Goal: Task Accomplishment & Management: Manage account settings

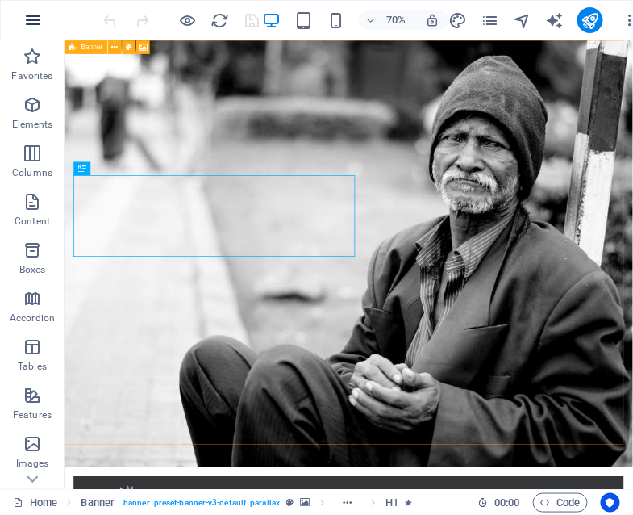
click at [29, 17] on icon "button" at bounding box center [32, 19] width 19 height 19
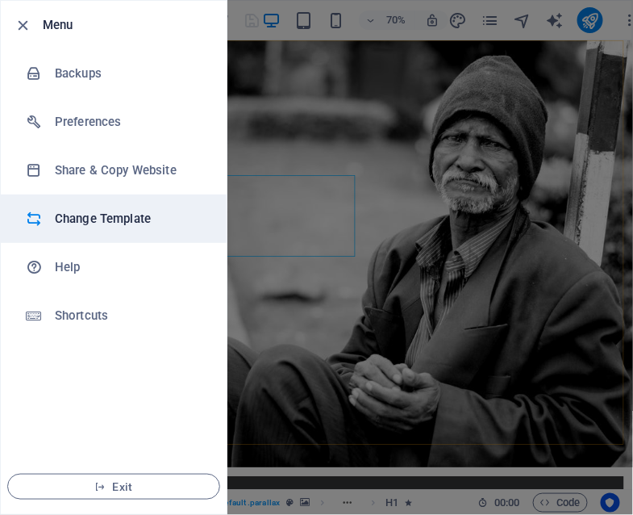
click at [95, 223] on h6 "Change Template" at bounding box center [129, 218] width 149 height 19
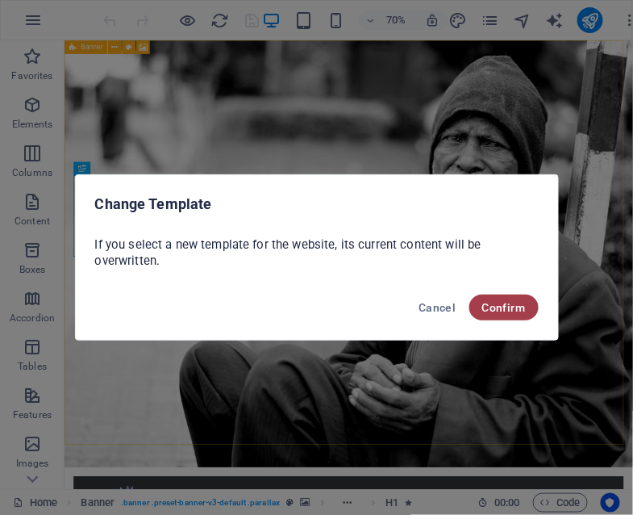
click at [497, 313] on span "Confirm" at bounding box center [504, 307] width 44 height 13
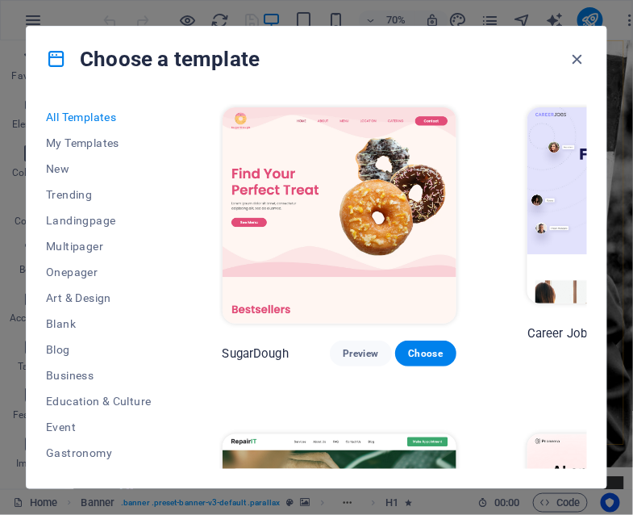
click at [465, 68] on div "Choose a template" at bounding box center [317, 59] width 580 height 65
click at [533, 40] on div "Choose a template" at bounding box center [317, 59] width 580 height 65
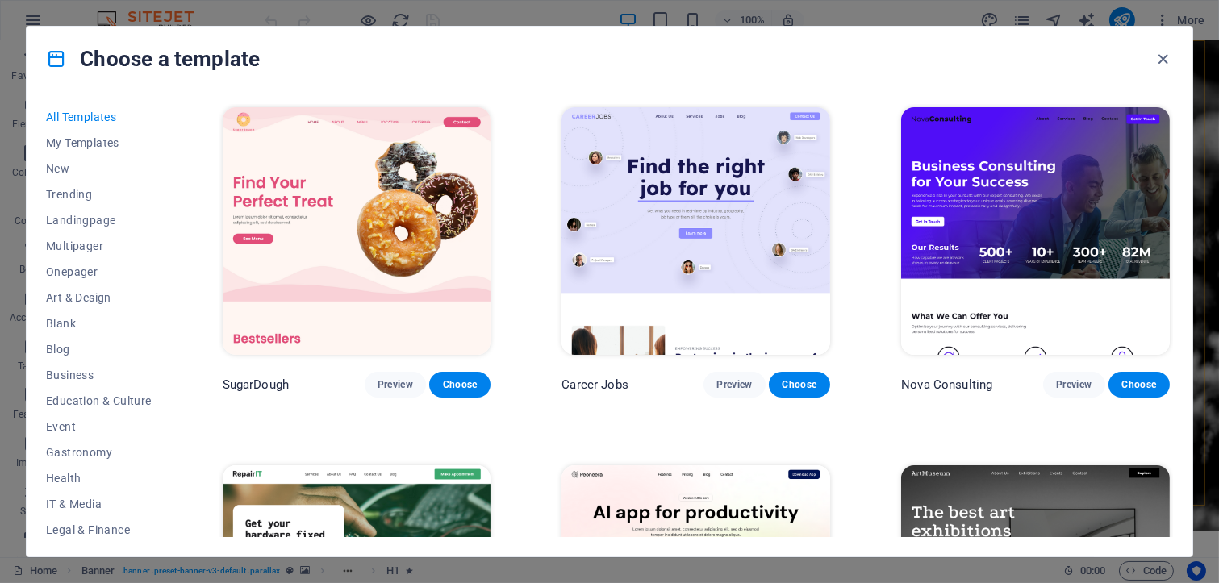
drag, startPoint x: 1215, startPoint y: 116, endPoint x: 1215, endPoint y: 144, distance: 27.4
click at [632, 144] on div "Choose a template All Templates My Templates New Trending Landingpage Multipage…" at bounding box center [609, 291] width 1219 height 583
drag, startPoint x: 1211, startPoint y: 124, endPoint x: 1207, endPoint y: 155, distance: 30.9
click at [632, 155] on div "Choose a template All Templates My Templates New Trending Landingpage Multipage…" at bounding box center [609, 291] width 1219 height 583
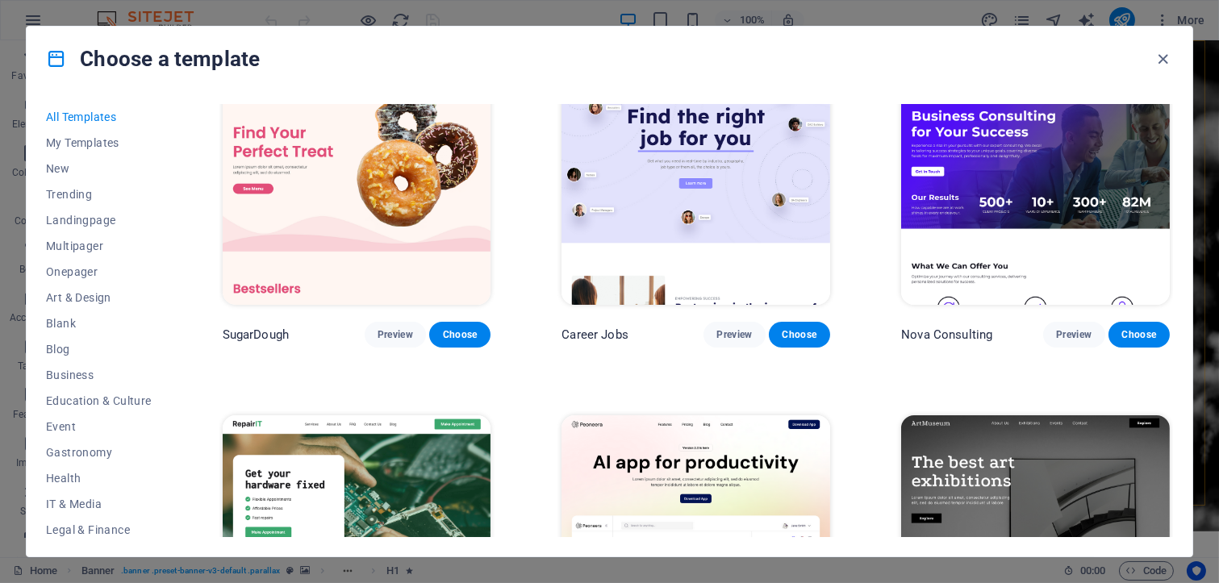
scroll to position [25, 0]
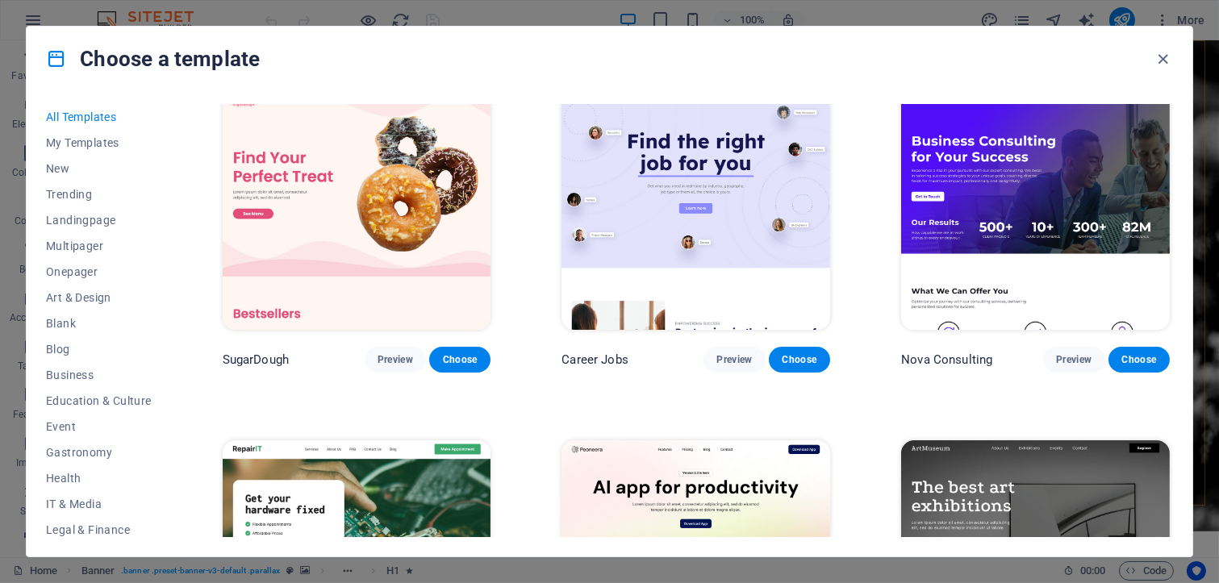
click at [632, 85] on div "Choose a template" at bounding box center [609, 59] width 1165 height 65
click at [632, 247] on div "All Templates My Templates New Trending Landingpage Multipager Onepager Art & D…" at bounding box center [609, 323] width 1165 height 465
drag, startPoint x: 1173, startPoint y: 114, endPoint x: 1172, endPoint y: 125, distance: 11.3
click at [632, 125] on div "All Templates My Templates New Trending Landingpage Multipager Onepager Art & D…" at bounding box center [609, 323] width 1165 height 465
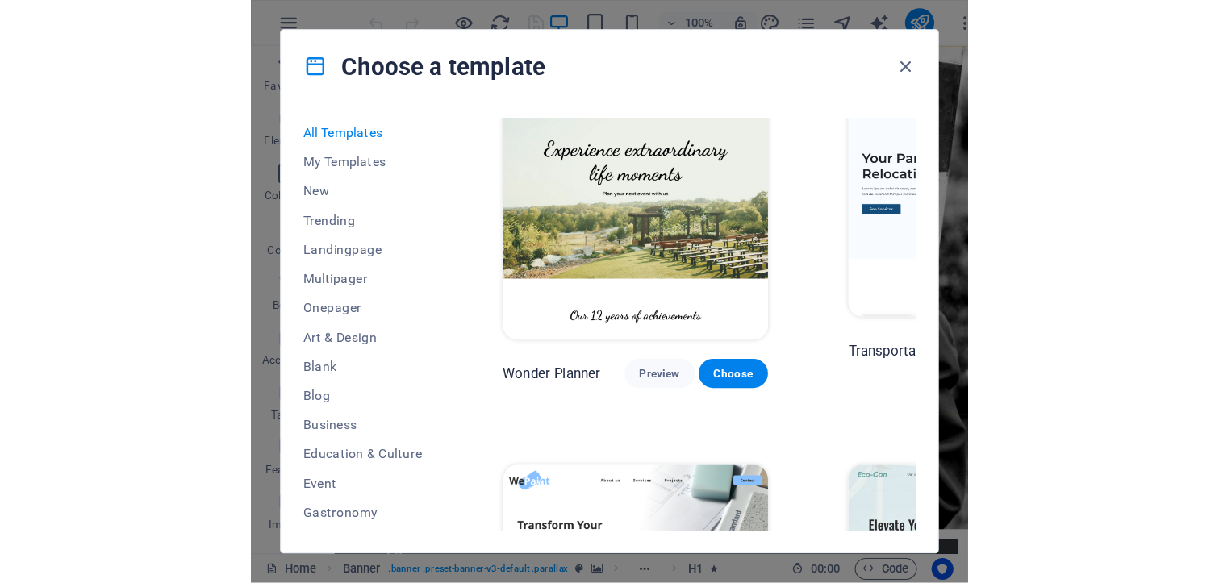
scroll to position [576, 0]
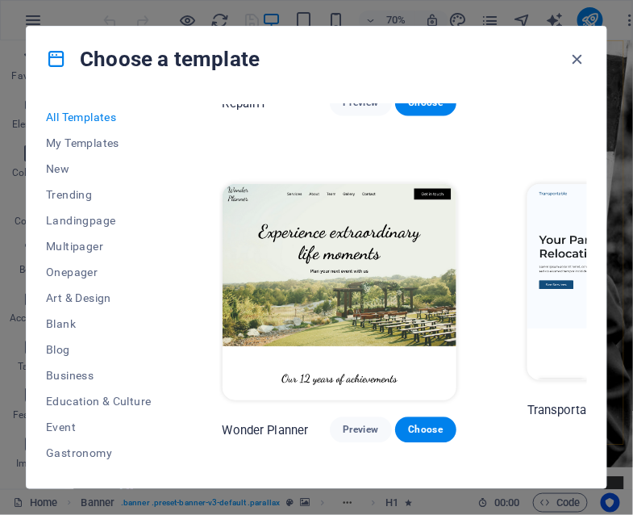
drag, startPoint x: 629, startPoint y: 155, endPoint x: 626, endPoint y: 181, distance: 26.0
click at [626, 181] on div "Choose a template All Templates My Templates New Trending Landingpage Multipage…" at bounding box center [316, 257] width 633 height 515
drag, startPoint x: 429, startPoint y: 413, endPoint x: 440, endPoint y: 332, distance: 81.3
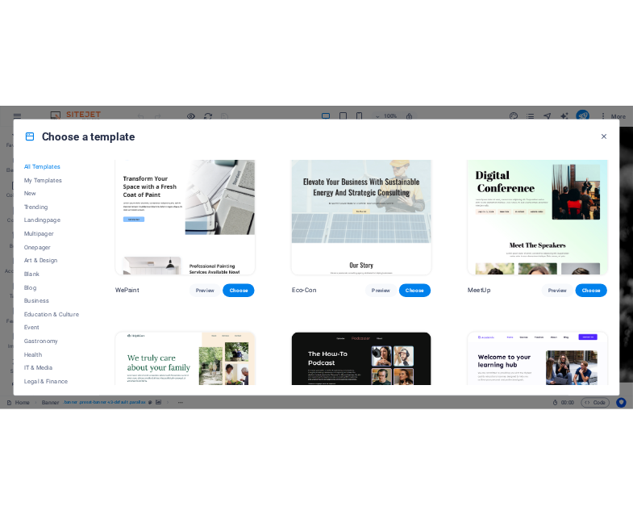
scroll to position [1053, 0]
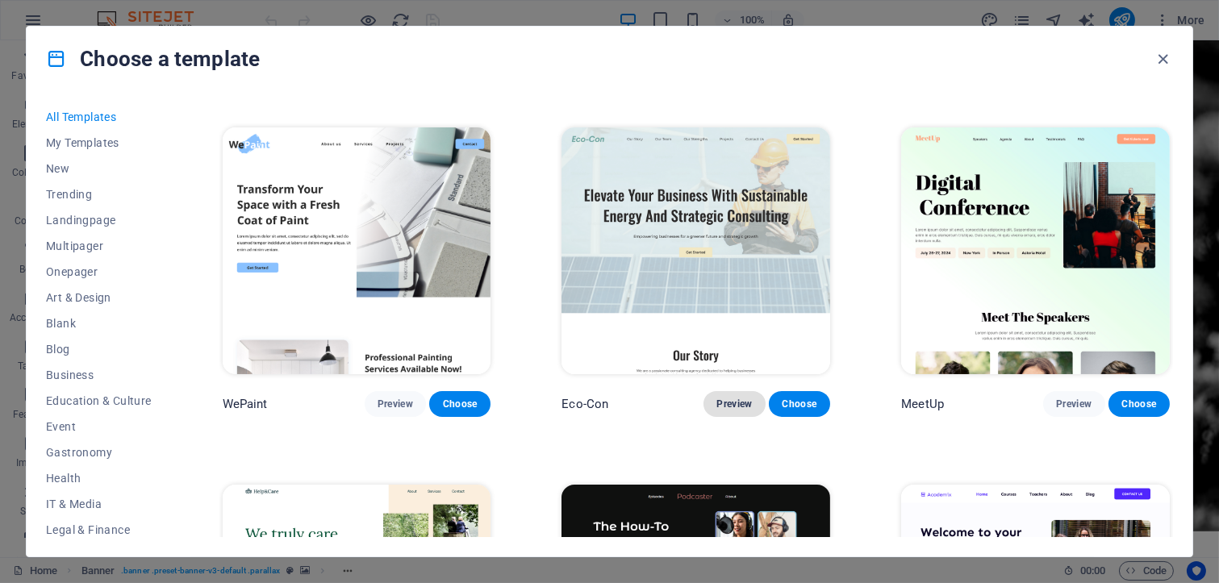
click at [632, 398] on span "Preview" at bounding box center [733, 404] width 35 height 13
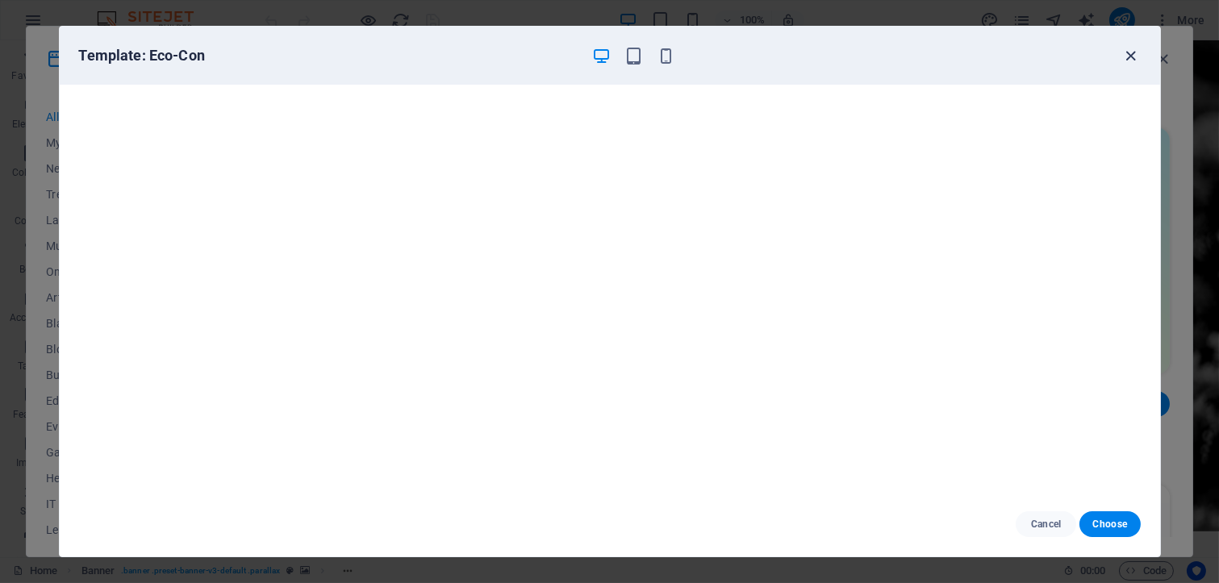
click at [632, 61] on icon "button" at bounding box center [1130, 56] width 19 height 19
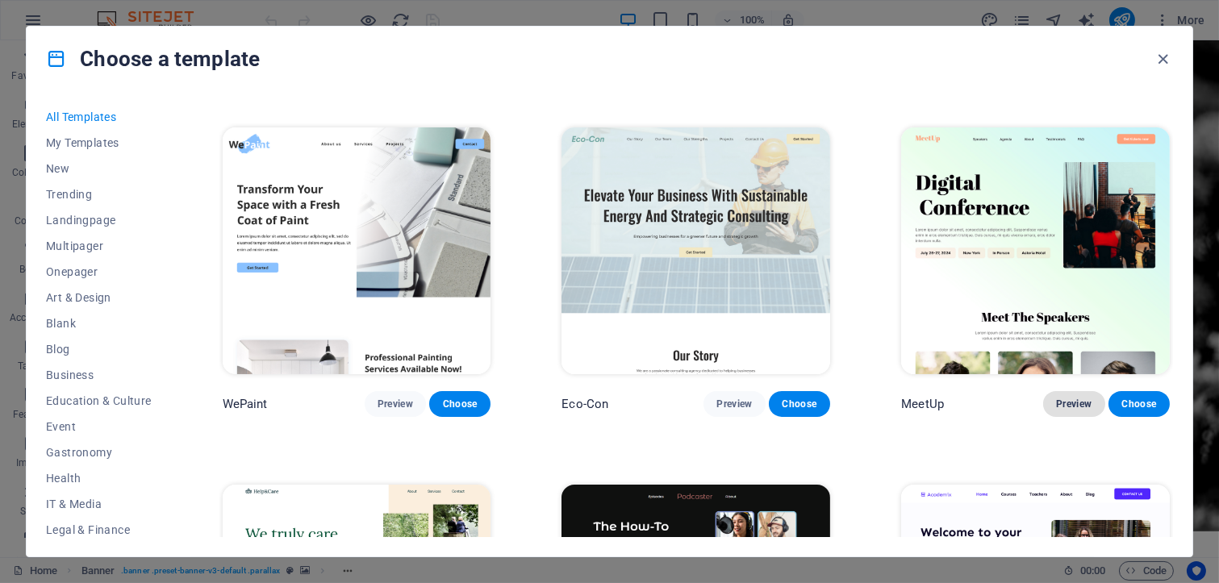
click at [632, 406] on button "Preview" at bounding box center [1073, 404] width 61 height 26
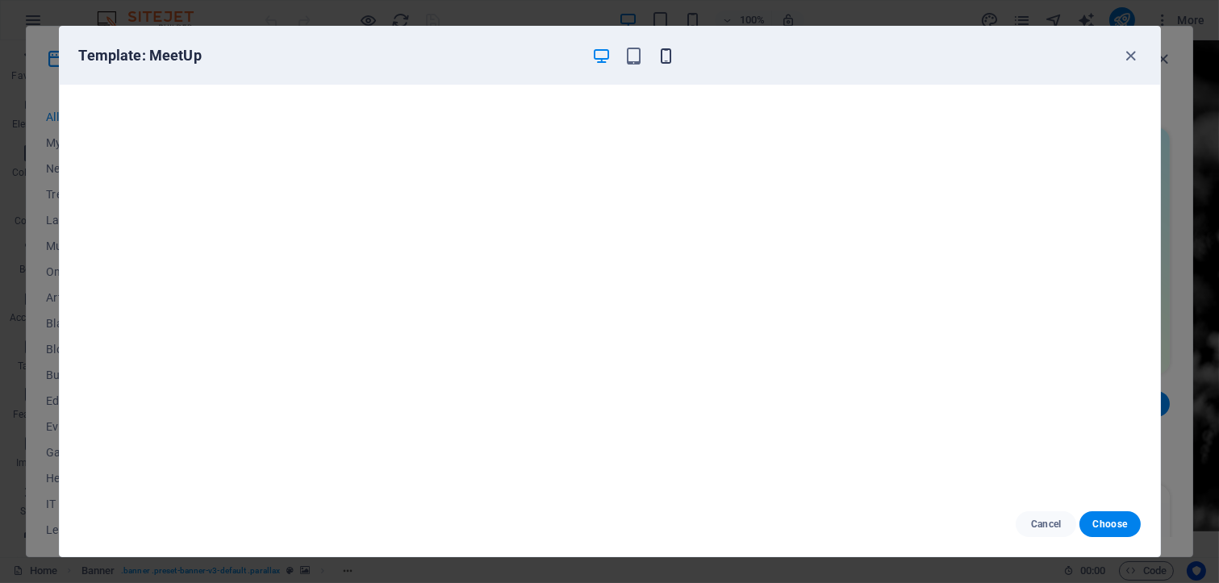
click at [632, 55] on icon "button" at bounding box center [665, 56] width 19 height 19
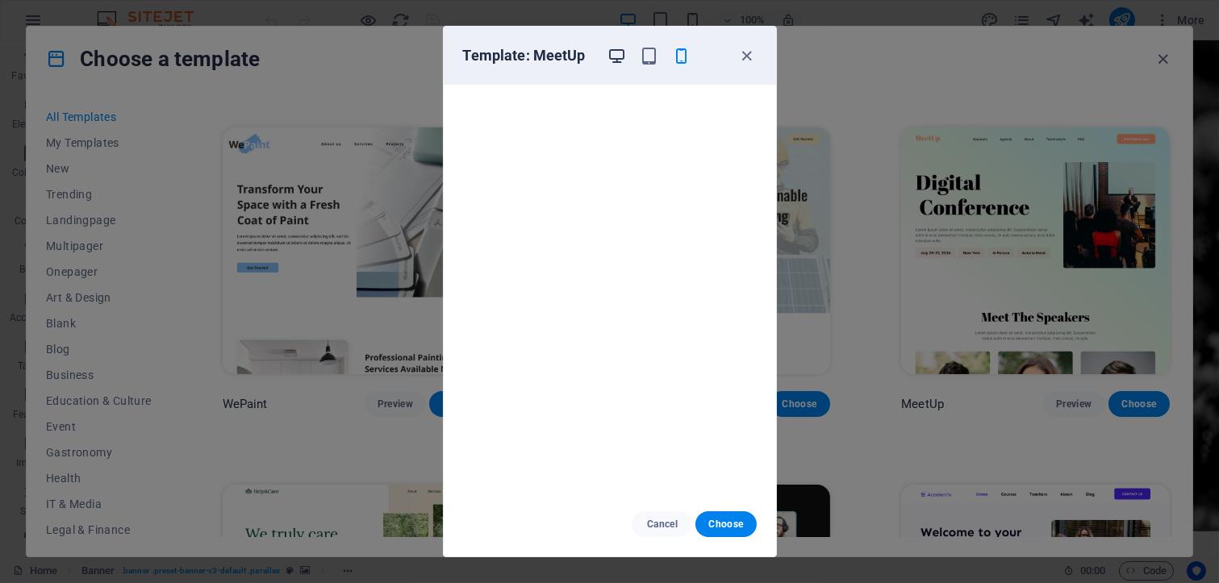
click at [624, 51] on icon "button" at bounding box center [616, 56] width 19 height 19
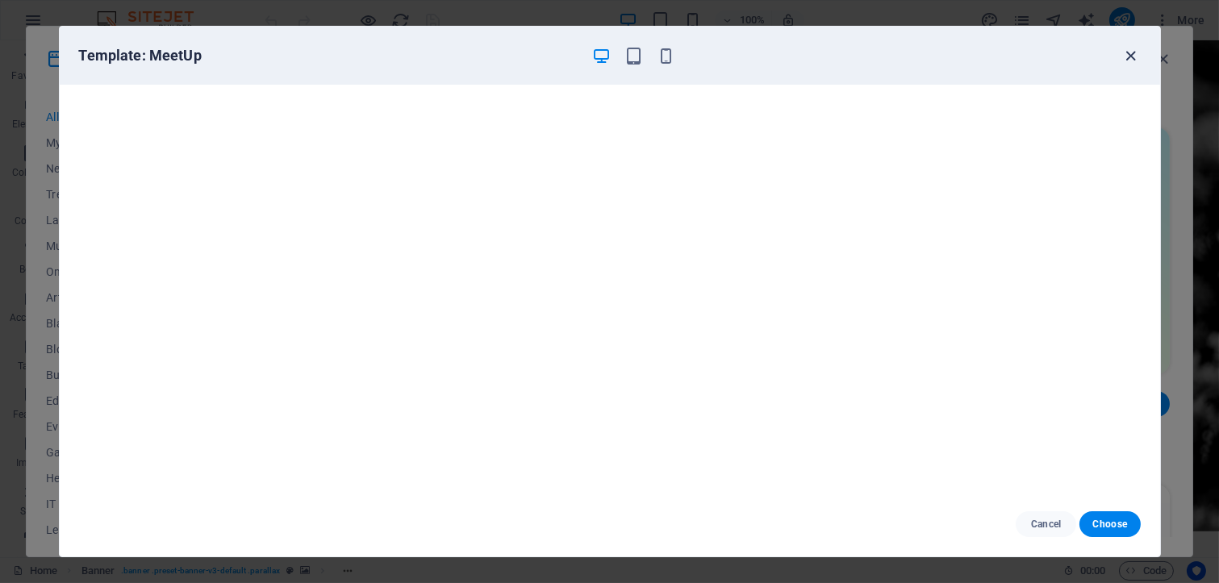
click at [632, 54] on icon "button" at bounding box center [1130, 56] width 19 height 19
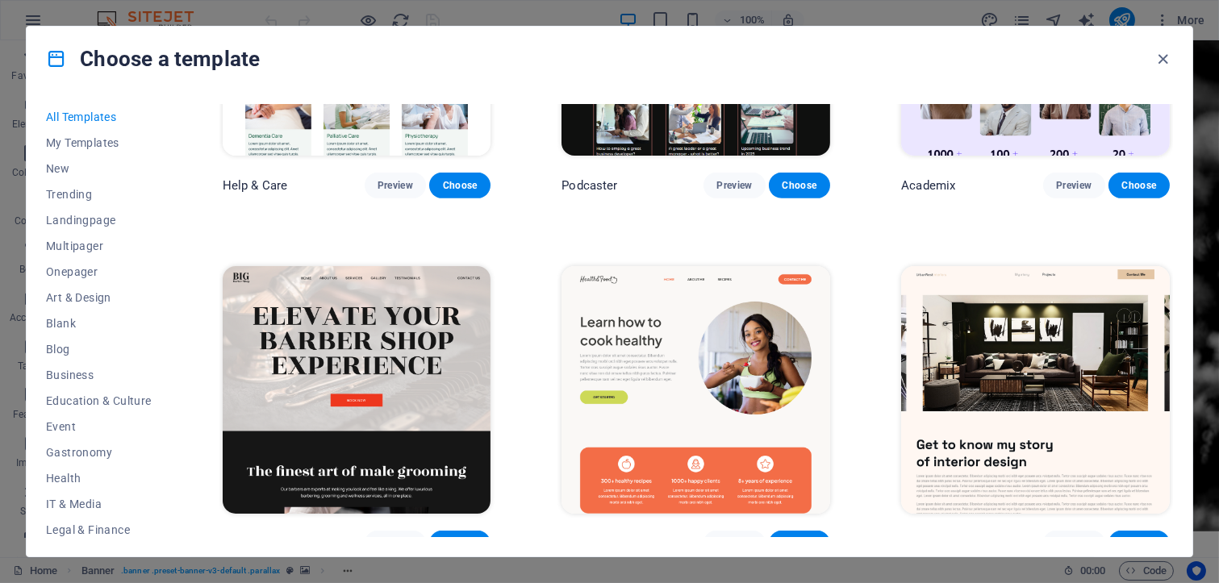
scroll to position [1655, 0]
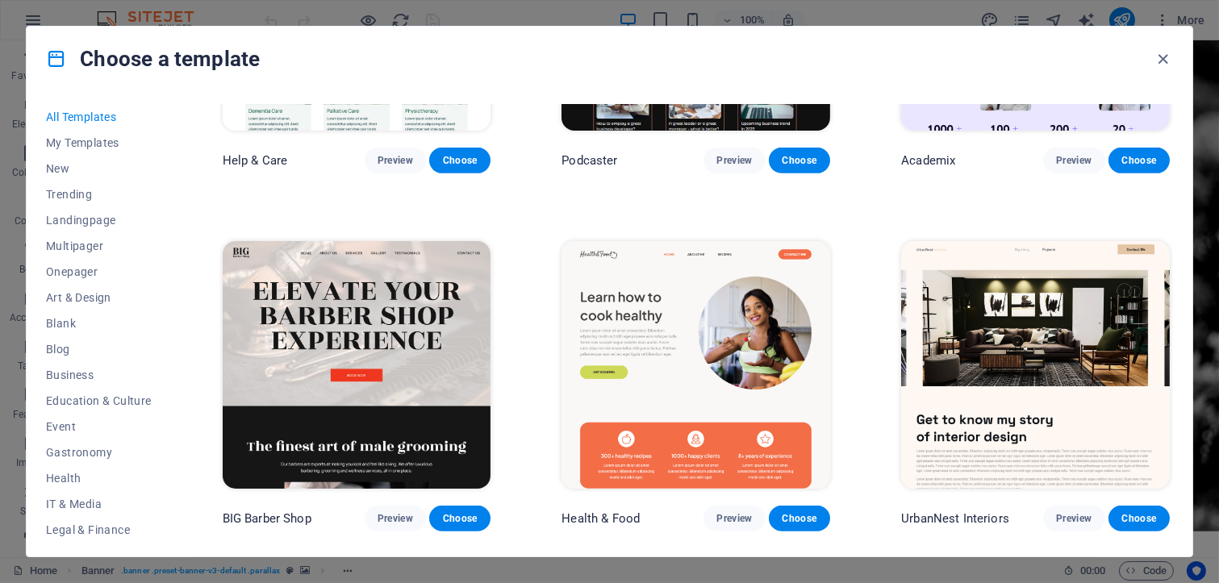
click at [366, 325] on img at bounding box center [357, 365] width 269 height 248
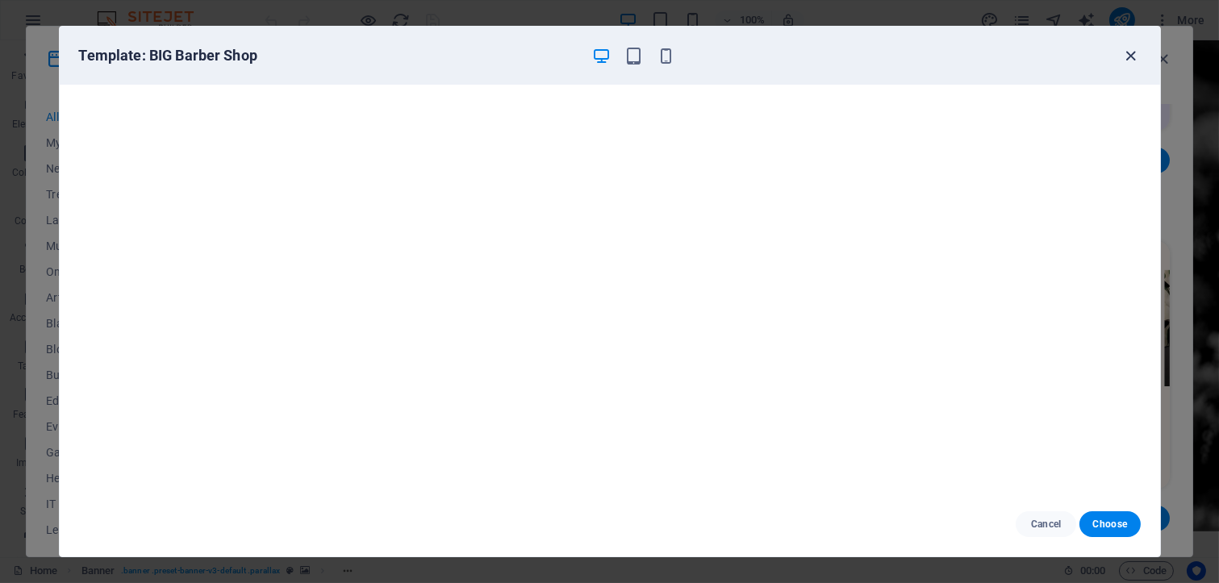
click at [632, 52] on icon "button" at bounding box center [1130, 56] width 19 height 19
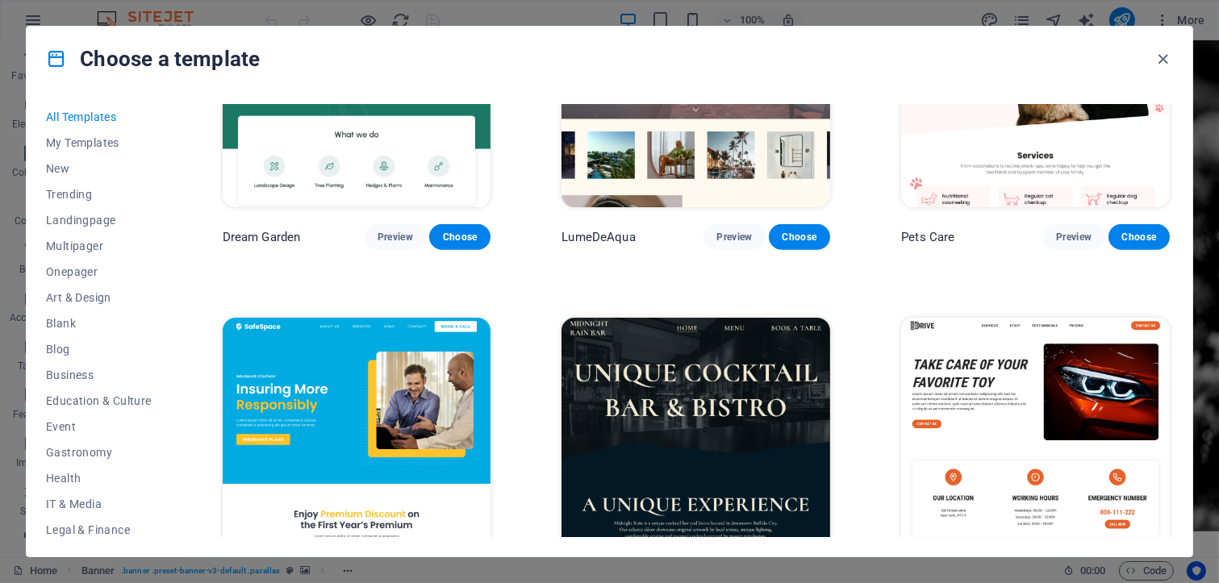
scroll to position [3059, 0]
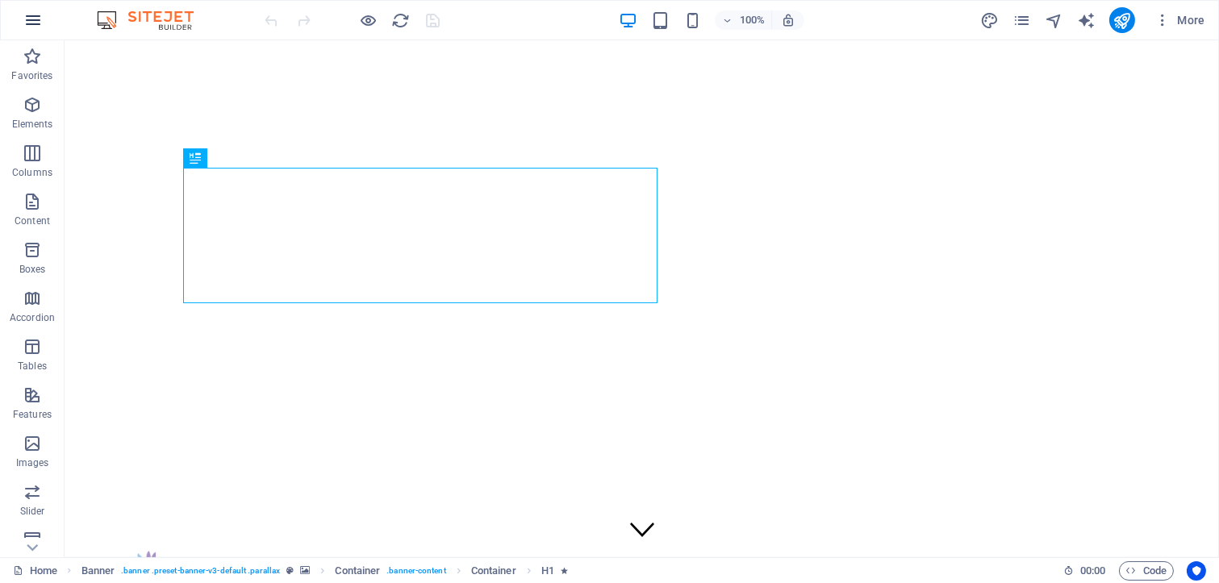
click at [42, 14] on icon "button" at bounding box center [32, 19] width 19 height 19
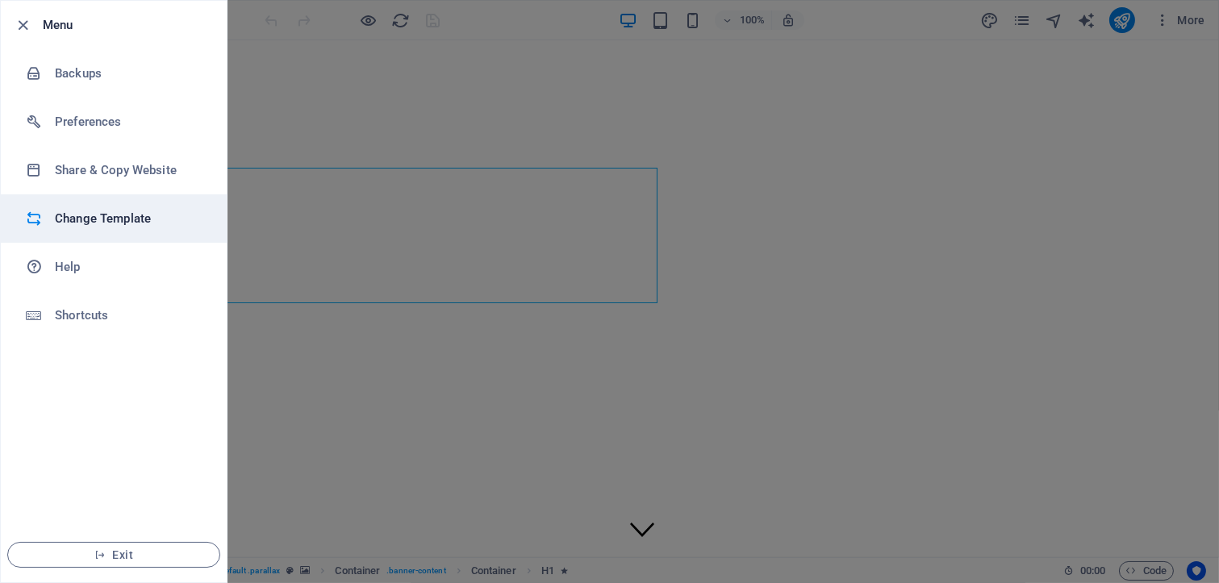
click at [122, 218] on h6 "Change Template" at bounding box center [129, 218] width 149 height 19
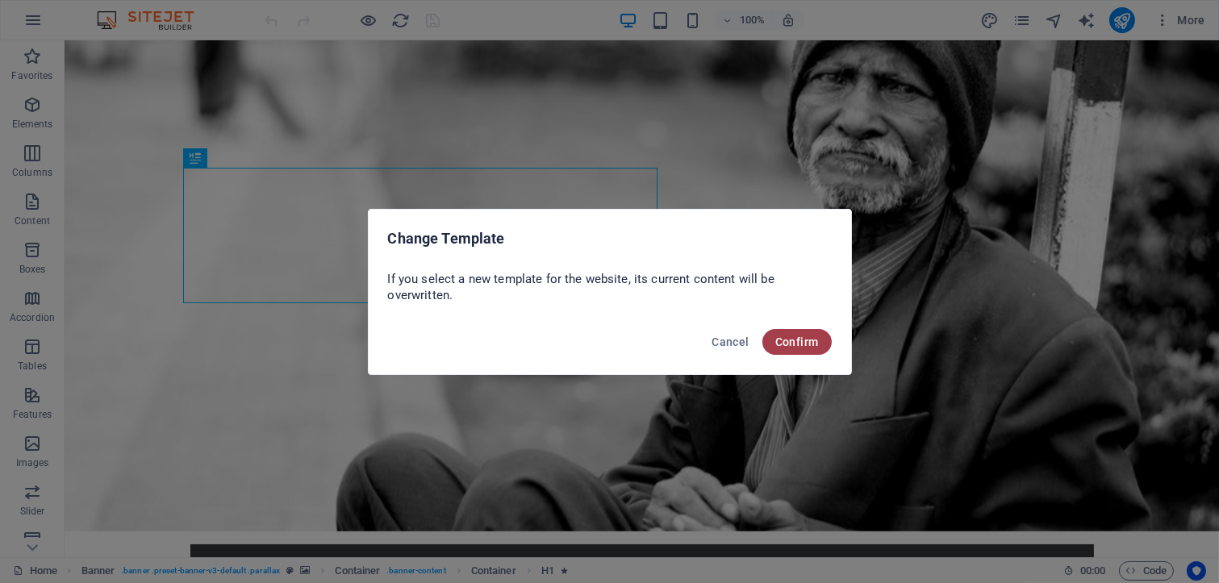
click at [788, 336] on span "Confirm" at bounding box center [797, 342] width 44 height 13
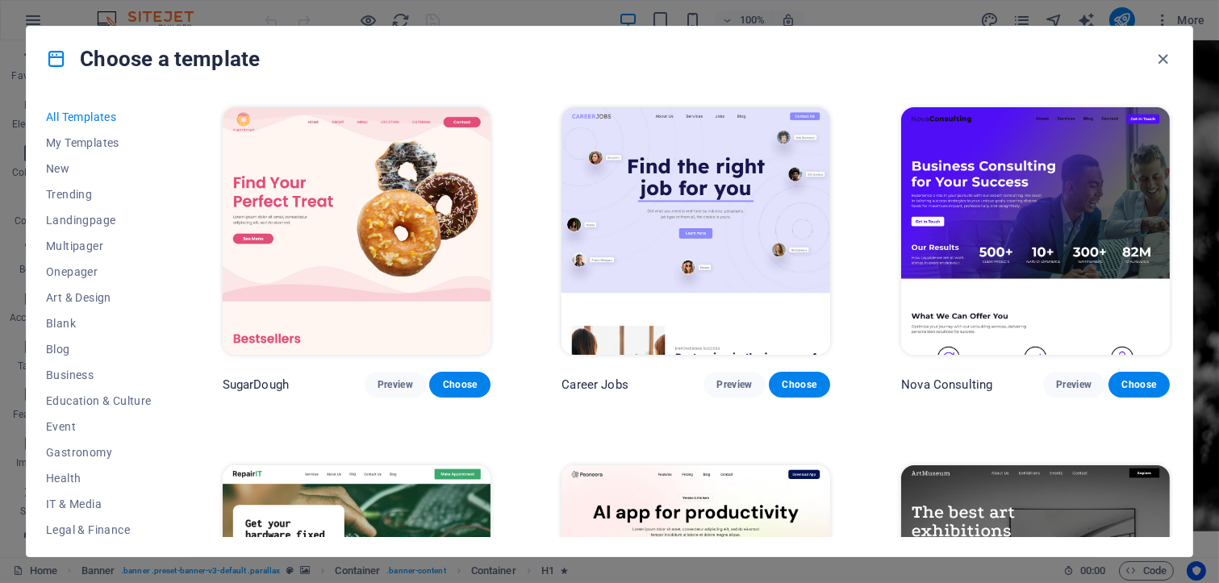
click at [1187, 433] on div "All Templates My Templates New Trending Landingpage Multipager Onepager Art & D…" at bounding box center [609, 323] width 1165 height 465
click at [1190, 430] on div "All Templates My Templates New Trending Landingpage Multipager Onepager Art & D…" at bounding box center [609, 323] width 1165 height 465
drag, startPoint x: 1167, startPoint y: 109, endPoint x: 1174, endPoint y: 121, distance: 14.1
click at [1174, 121] on div "All Templates My Templates New Trending Landingpage Multipager Onepager Art & D…" at bounding box center [609, 323] width 1165 height 465
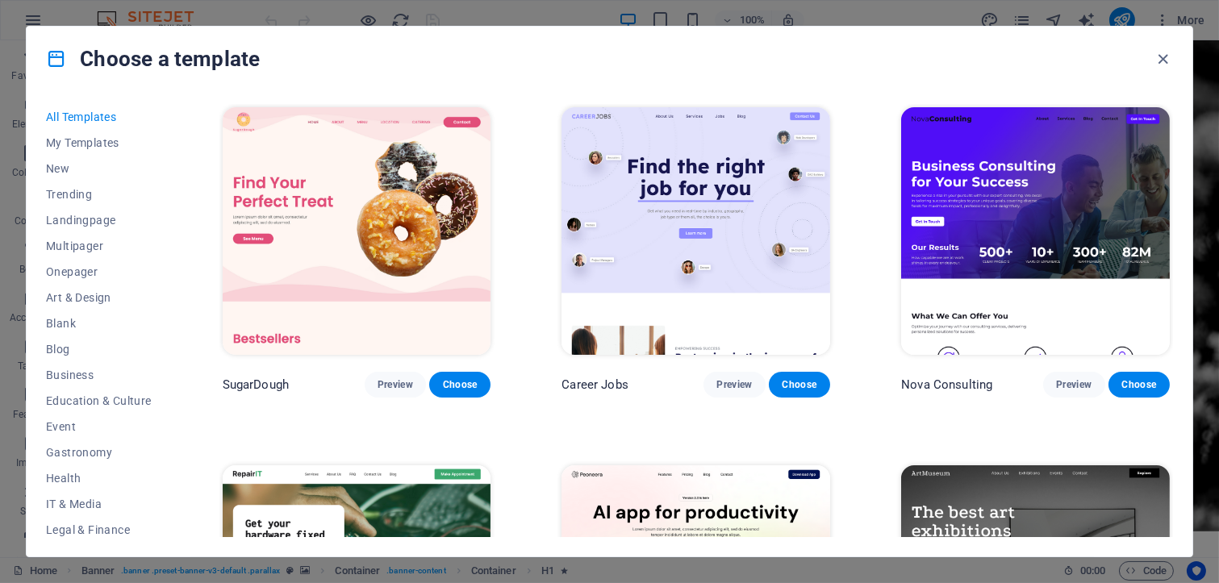
drag, startPoint x: 1173, startPoint y: 110, endPoint x: 1172, endPoint y: 133, distance: 22.6
click at [1172, 133] on div "All Templates My Templates New Trending Landingpage Multipager Onepager Art & D…" at bounding box center [609, 323] width 1165 height 465
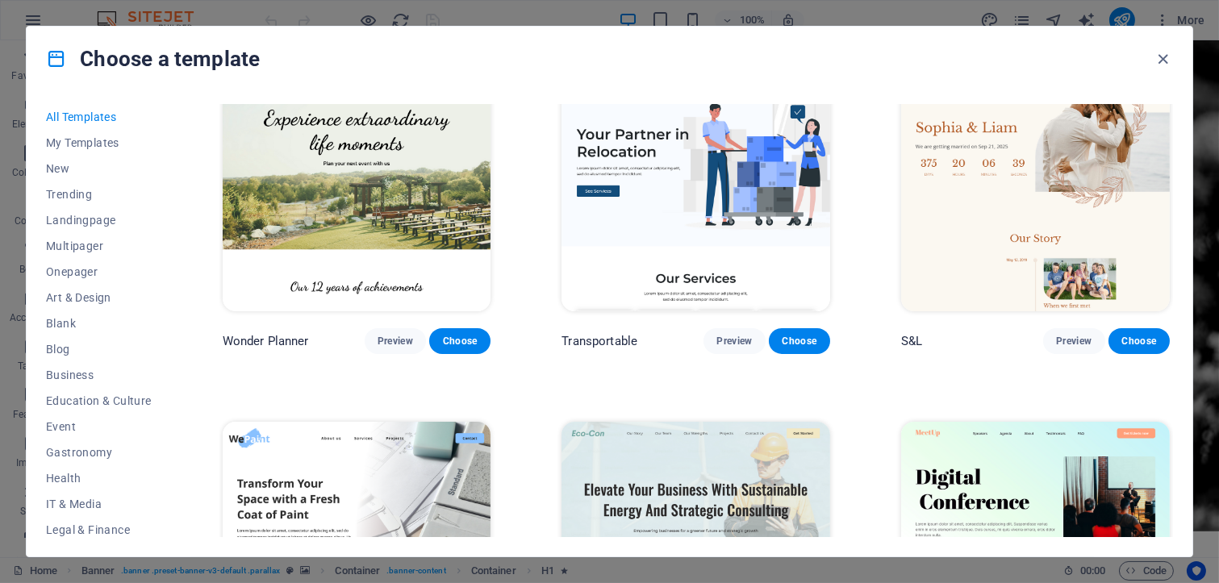
scroll to position [1139, 0]
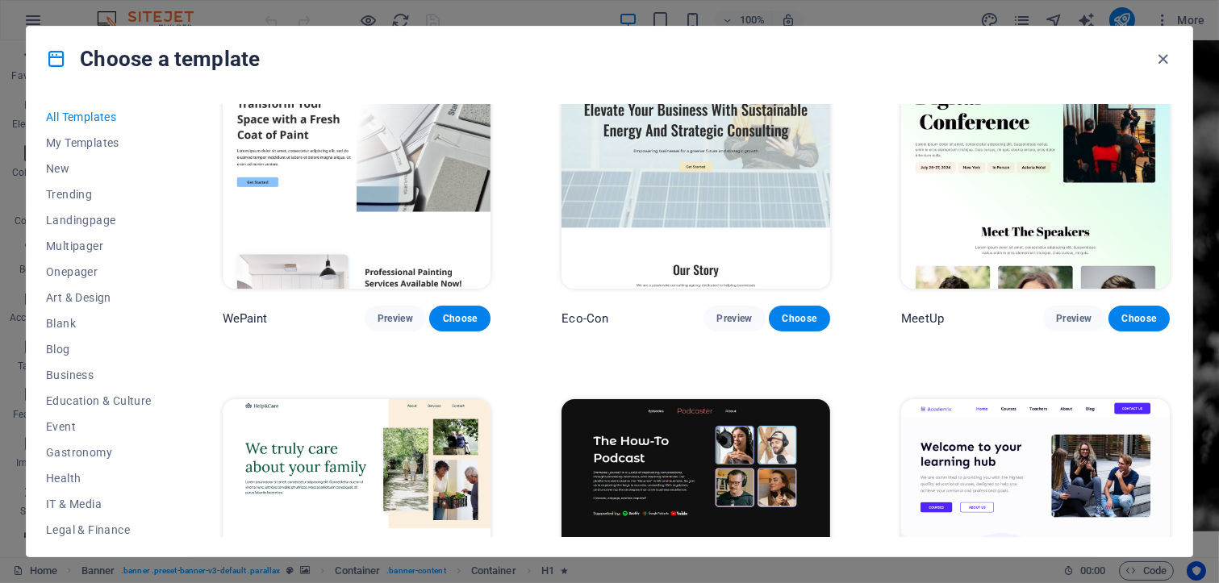
click at [1173, 165] on div "All Templates My Templates New Trending Landingpage Multipager Onepager Art & D…" at bounding box center [609, 323] width 1165 height 465
click at [1168, 174] on div "MeetUp Preview Choose" at bounding box center [1035, 186] width 275 height 294
click at [1168, 189] on div "MeetUp Preview Choose" at bounding box center [1035, 186] width 275 height 294
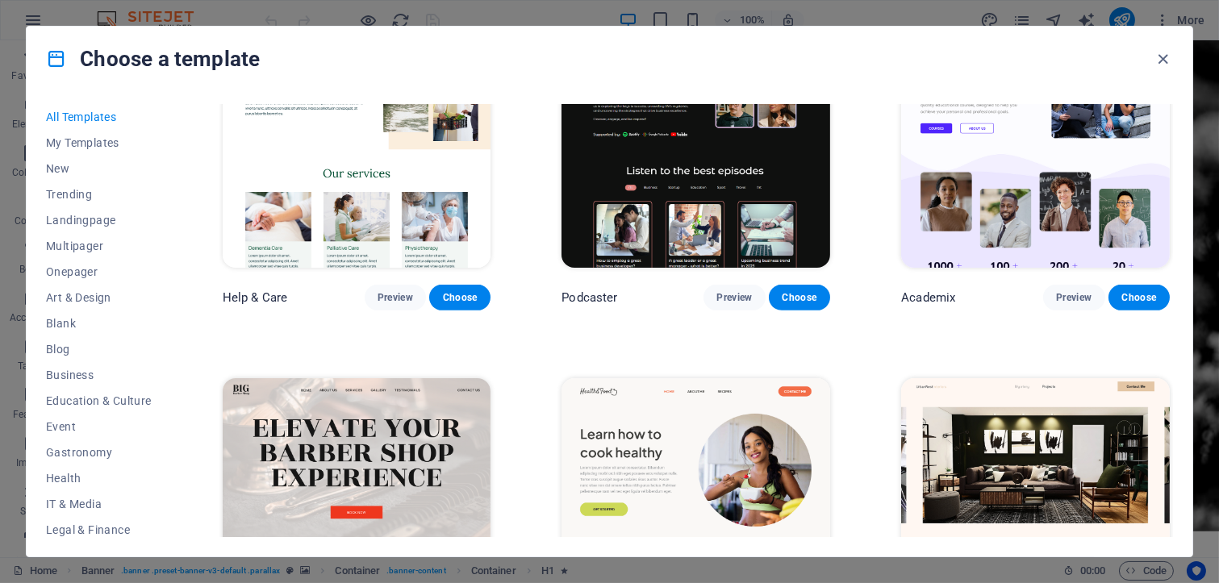
scroll to position [1898, 0]
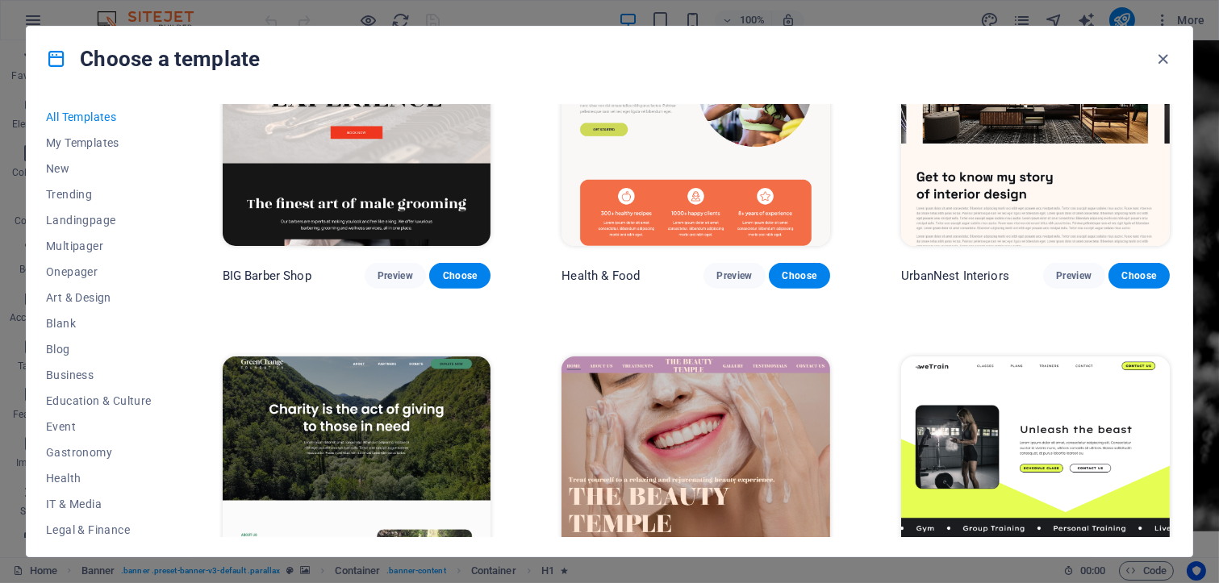
drag, startPoint x: 1173, startPoint y: 150, endPoint x: 1174, endPoint y: 172, distance: 21.8
click at [1174, 172] on div "All Templates My Templates New Trending Landingpage Multipager Onepager Art & D…" at bounding box center [609, 323] width 1165 height 465
drag, startPoint x: 1173, startPoint y: 148, endPoint x: 1170, endPoint y: 184, distance: 35.6
click at [1171, 184] on div "All Templates My Templates New Trending Landingpage Multipager Onepager Art & D…" at bounding box center [609, 323] width 1165 height 465
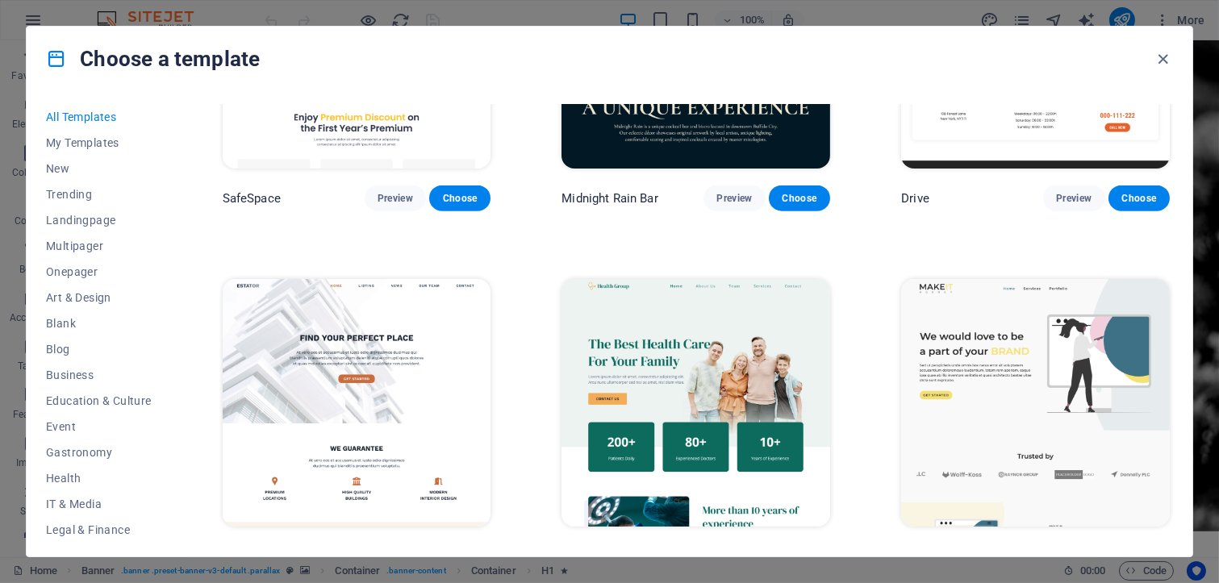
scroll to position [3416, 0]
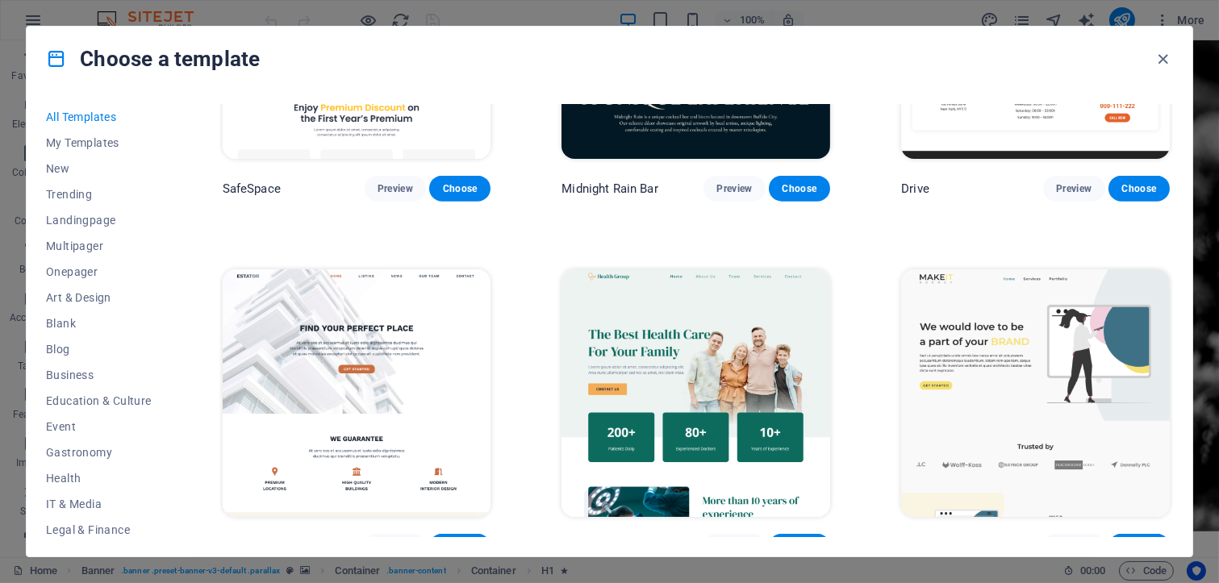
click at [1174, 250] on div "All Templates My Templates New Trending Landingpage Multipager Onepager Art & D…" at bounding box center [609, 323] width 1165 height 465
click at [1169, 266] on div "MakeIt Agency Preview Choose" at bounding box center [1035, 413] width 275 height 294
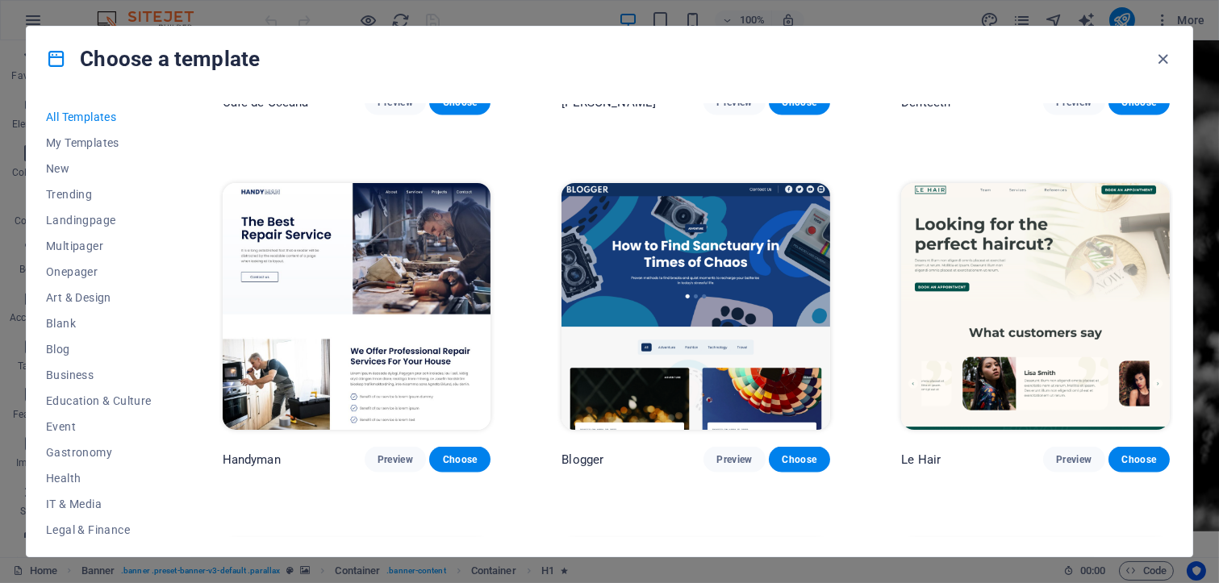
scroll to position [5312, 0]
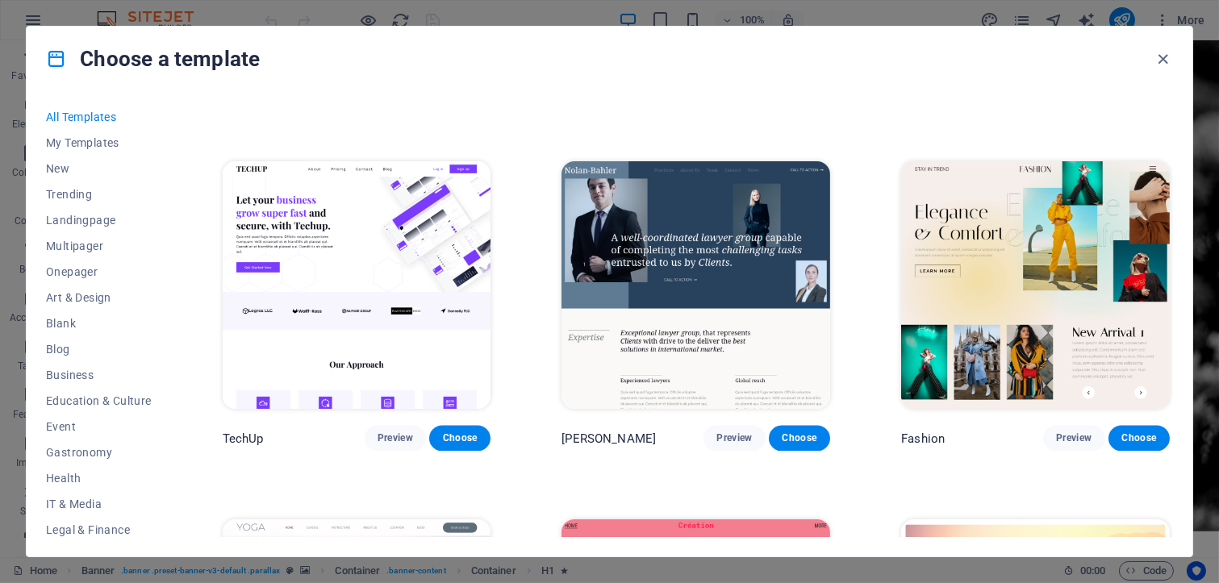
click at [724, 232] on img at bounding box center [695, 285] width 269 height 248
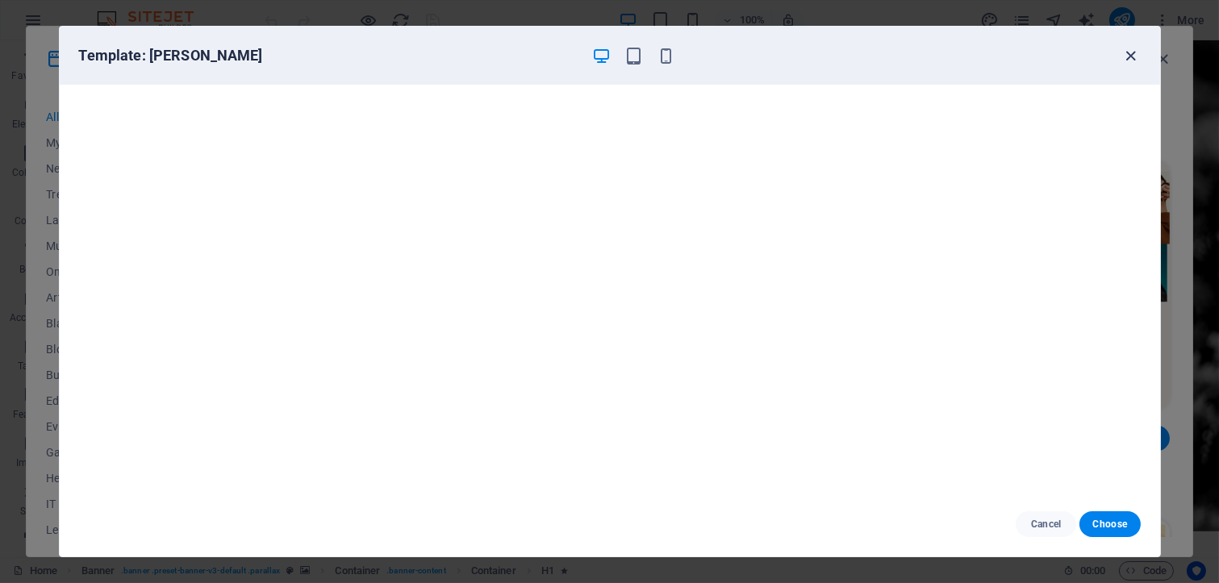
click at [1132, 56] on icon "button" at bounding box center [1130, 56] width 19 height 19
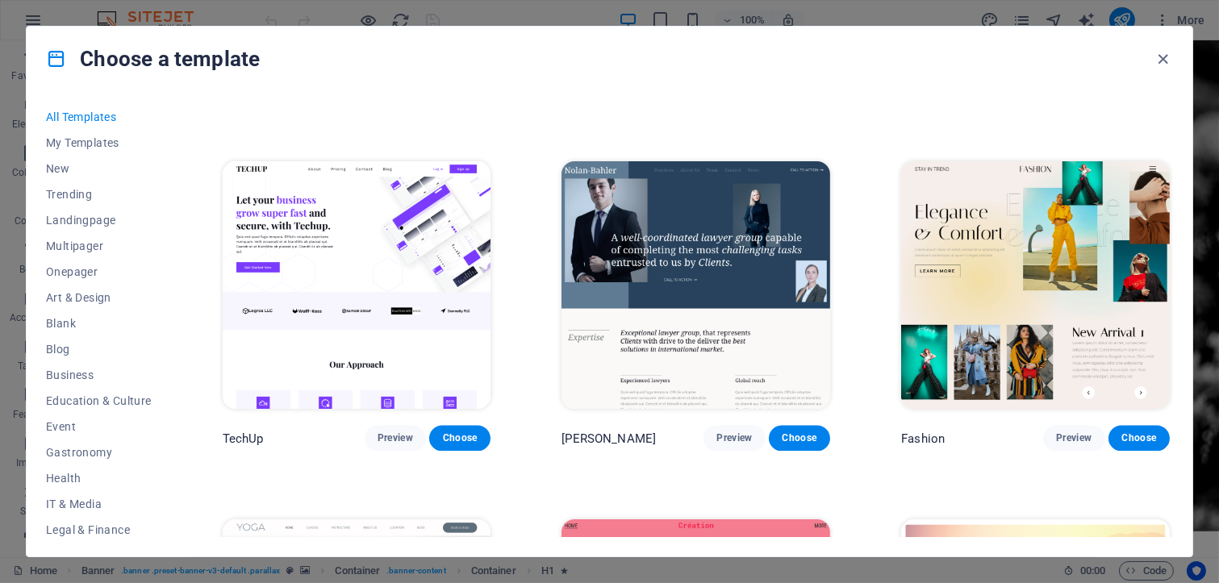
drag, startPoint x: 1178, startPoint y: 461, endPoint x: 1165, endPoint y: 440, distance: 23.9
click at [1165, 440] on div "All Templates My Templates New Trending Landingpage Multipager Onepager Art & D…" at bounding box center [609, 323] width 1165 height 465
click at [1167, 352] on div "Fashion Preview Choose" at bounding box center [1035, 305] width 275 height 294
click at [1167, 340] on div "Fashion Preview Choose" at bounding box center [1035, 305] width 275 height 294
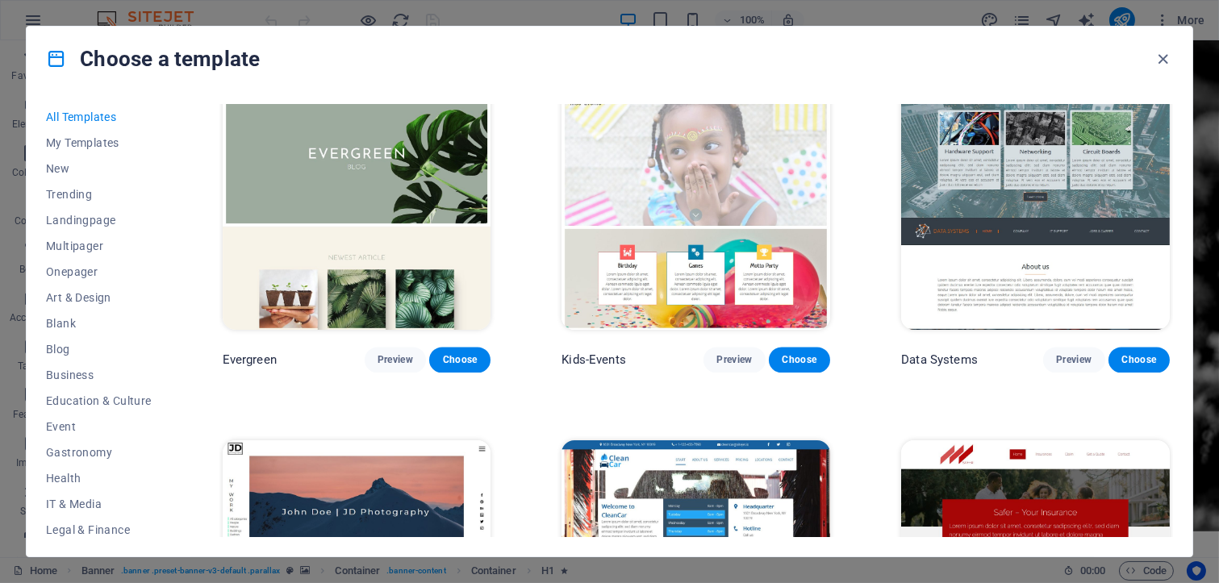
scroll to position [6342, 0]
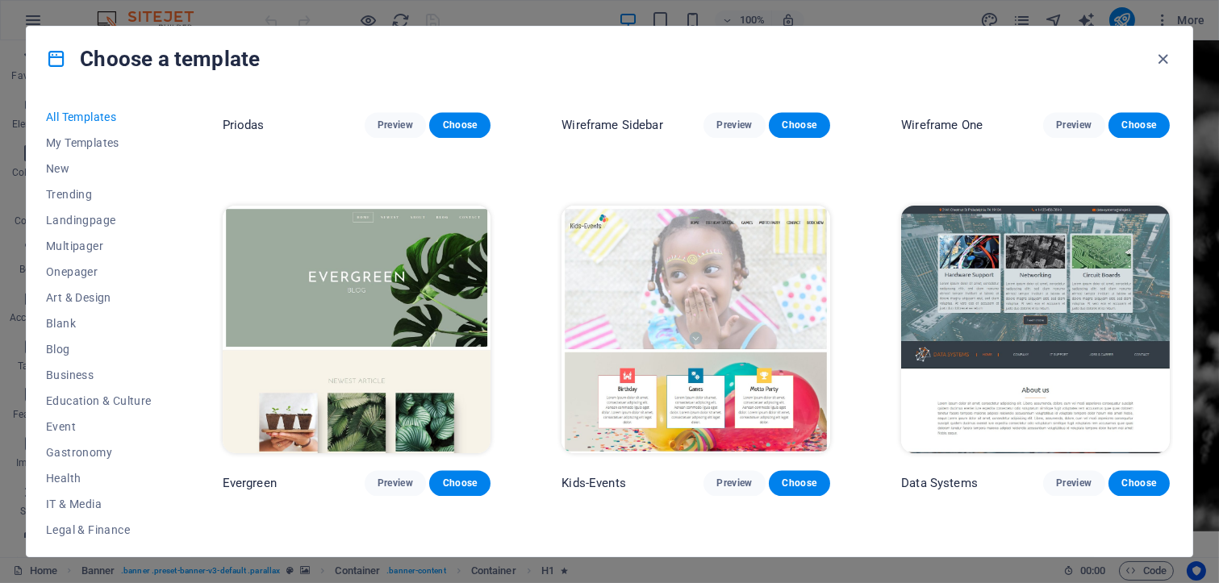
click at [730, 333] on img at bounding box center [695, 330] width 269 height 248
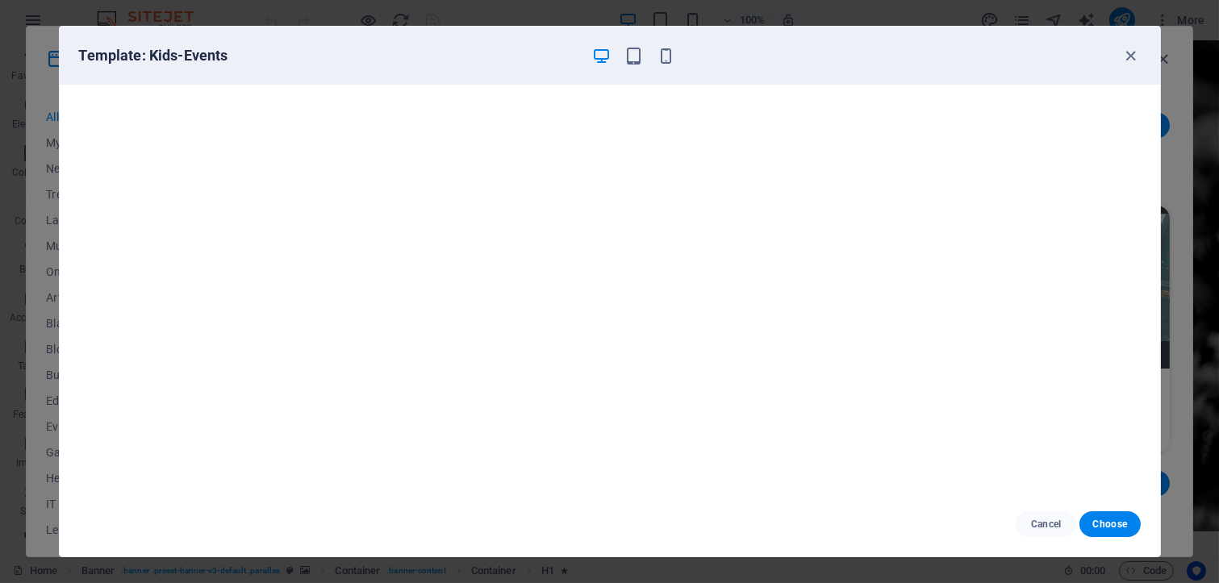
click at [1118, 58] on div "Template: Kids-Events" at bounding box center [600, 55] width 1042 height 19
click at [1128, 48] on icon "button" at bounding box center [1130, 56] width 19 height 19
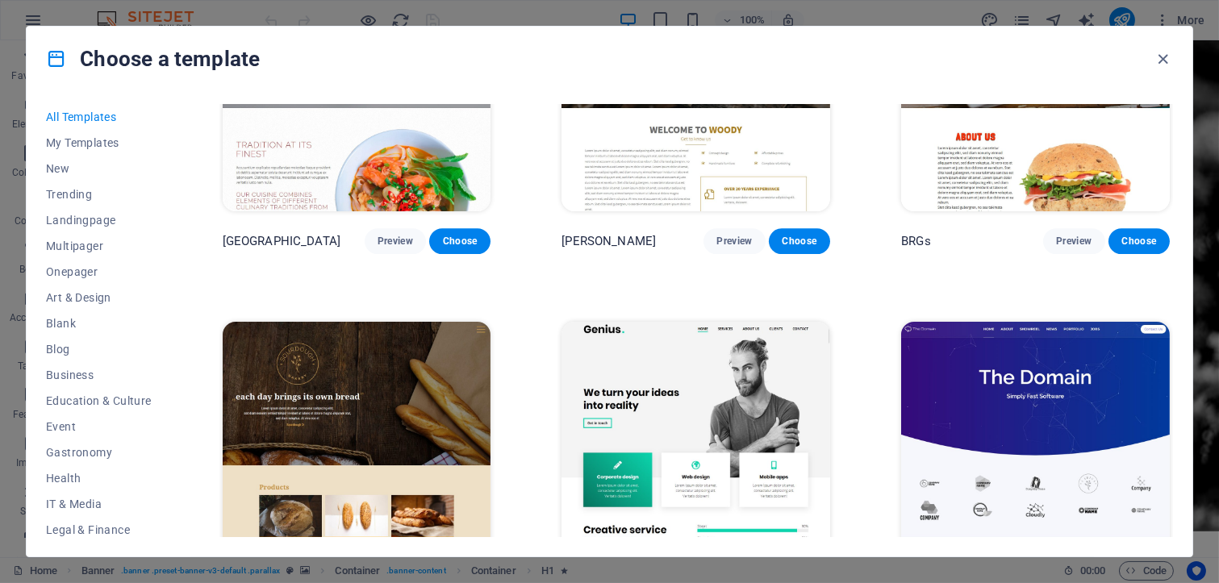
scroll to position [8414, 0]
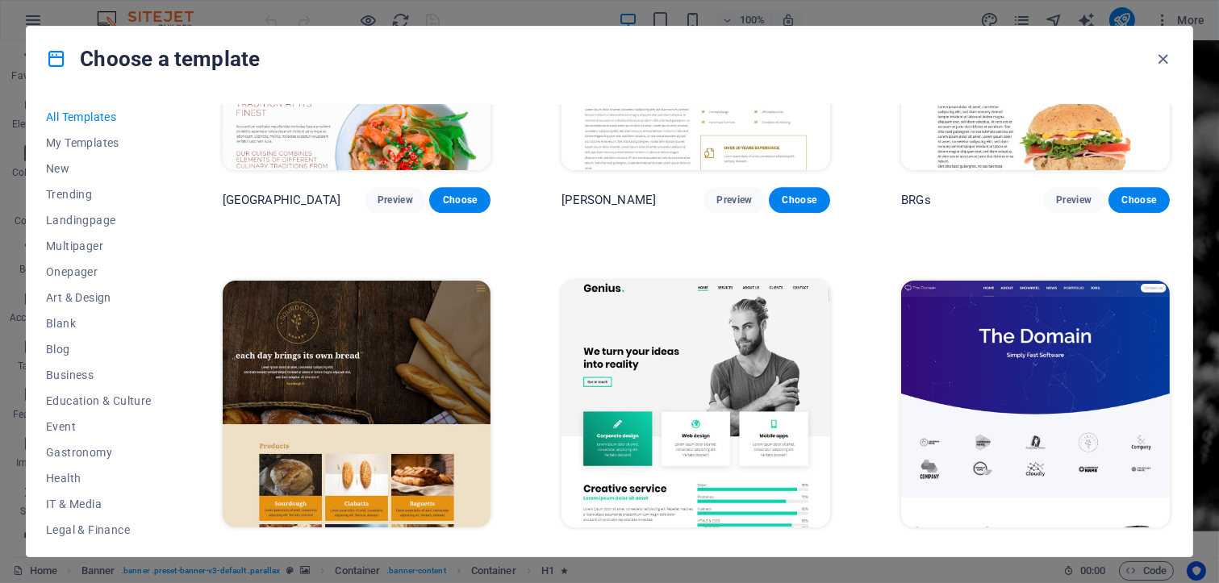
click at [1036, 329] on img at bounding box center [1035, 405] width 269 height 248
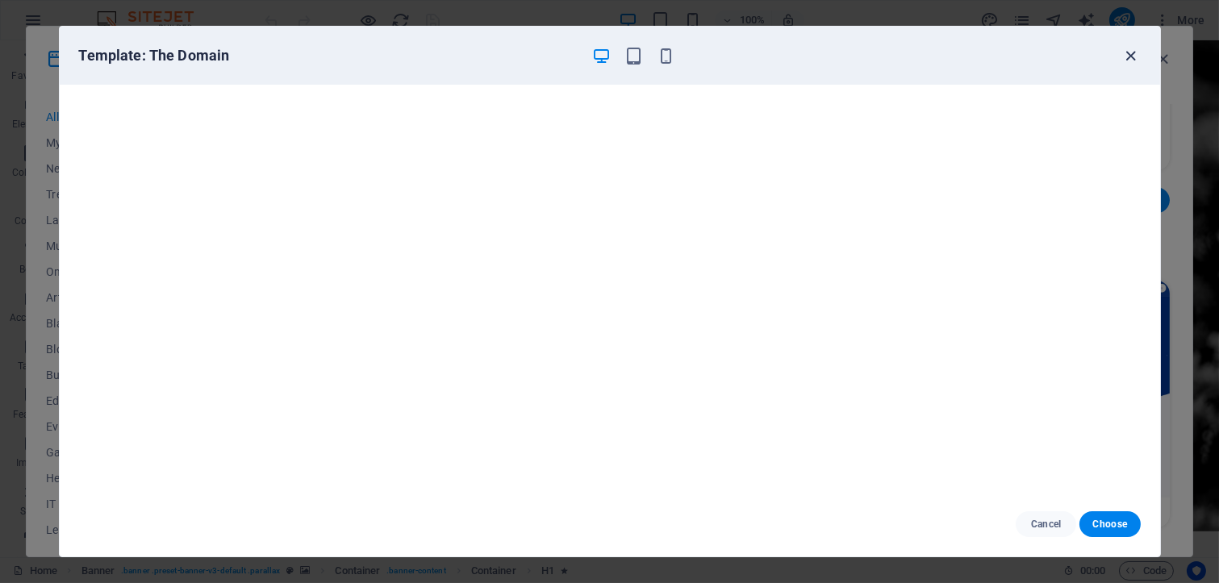
click at [1128, 54] on icon "button" at bounding box center [1130, 56] width 19 height 19
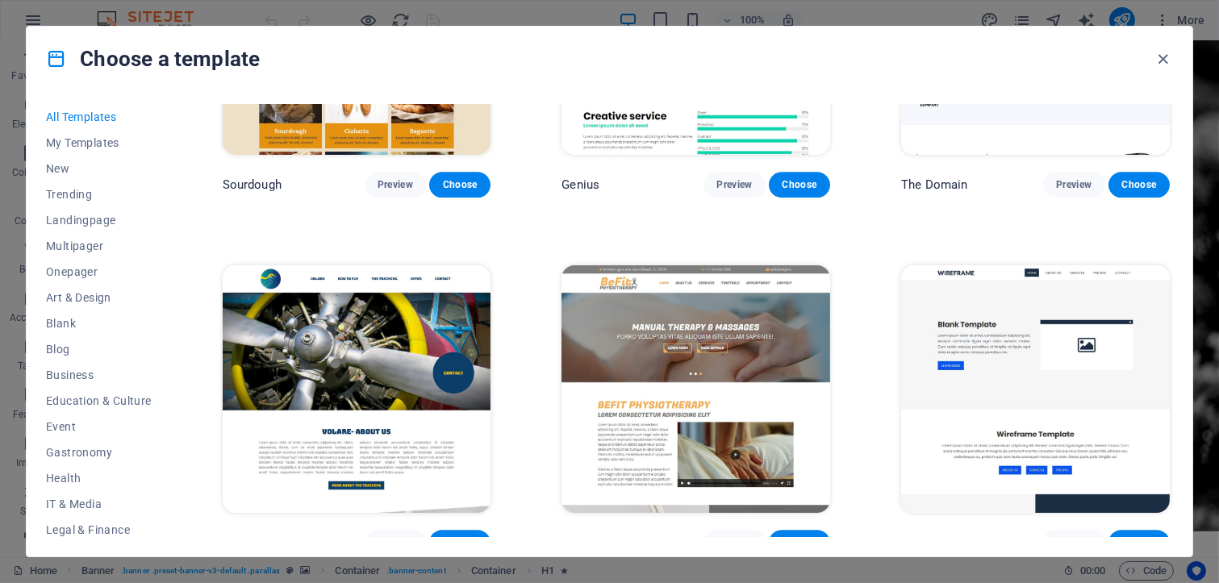
scroll to position [8828, 0]
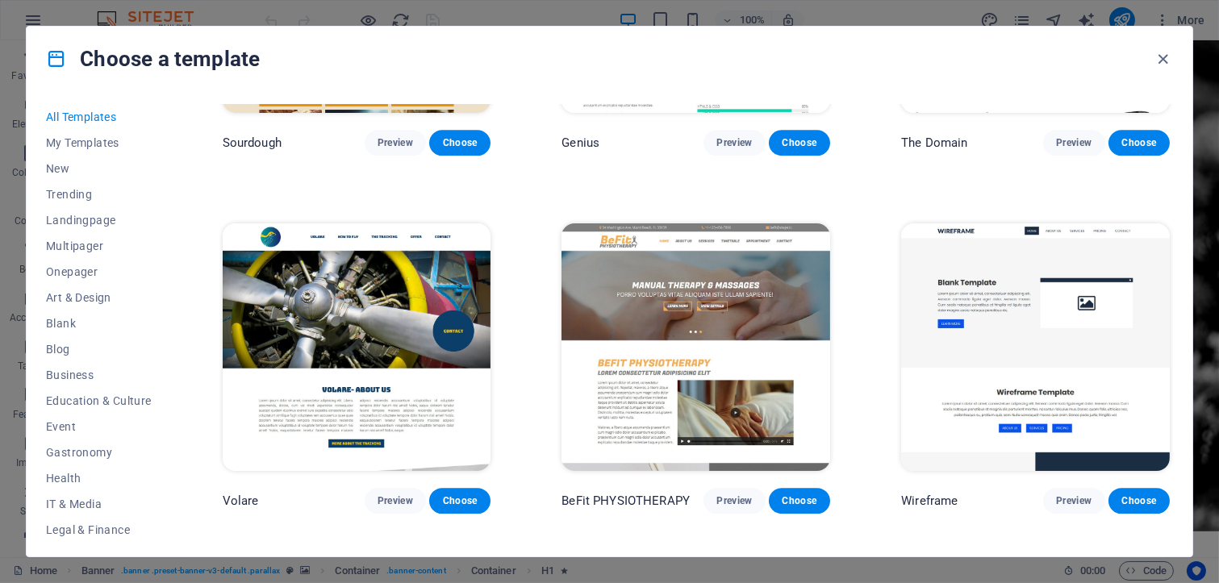
click at [1173, 309] on div "All Templates My Templates New Trending Landingpage Multipager Onepager Art & D…" at bounding box center [609, 323] width 1165 height 465
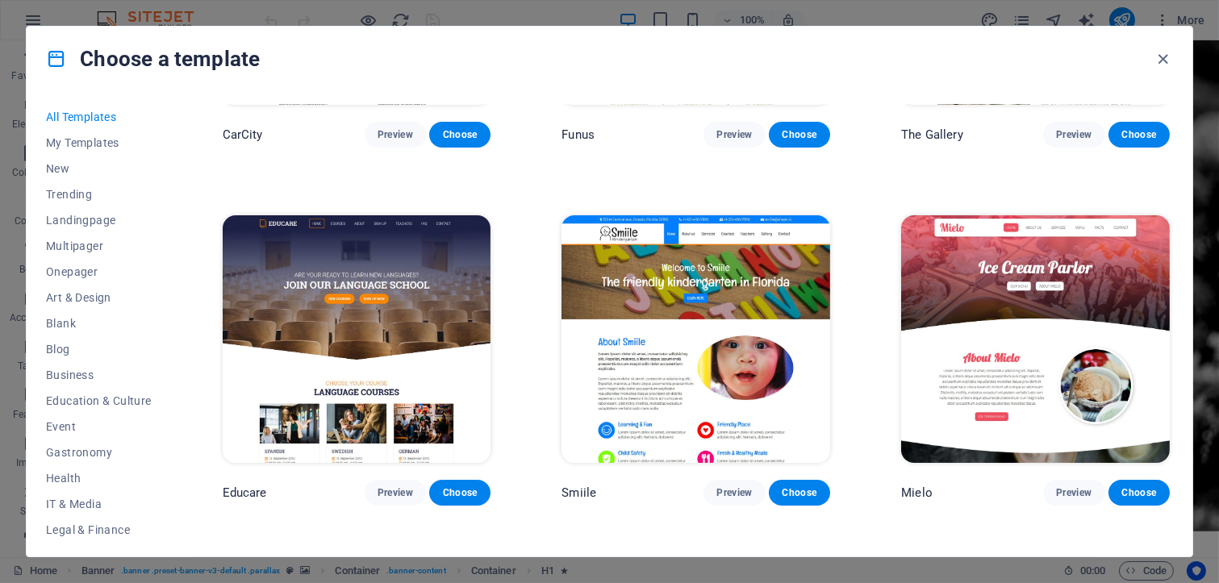
scroll to position [11025, 0]
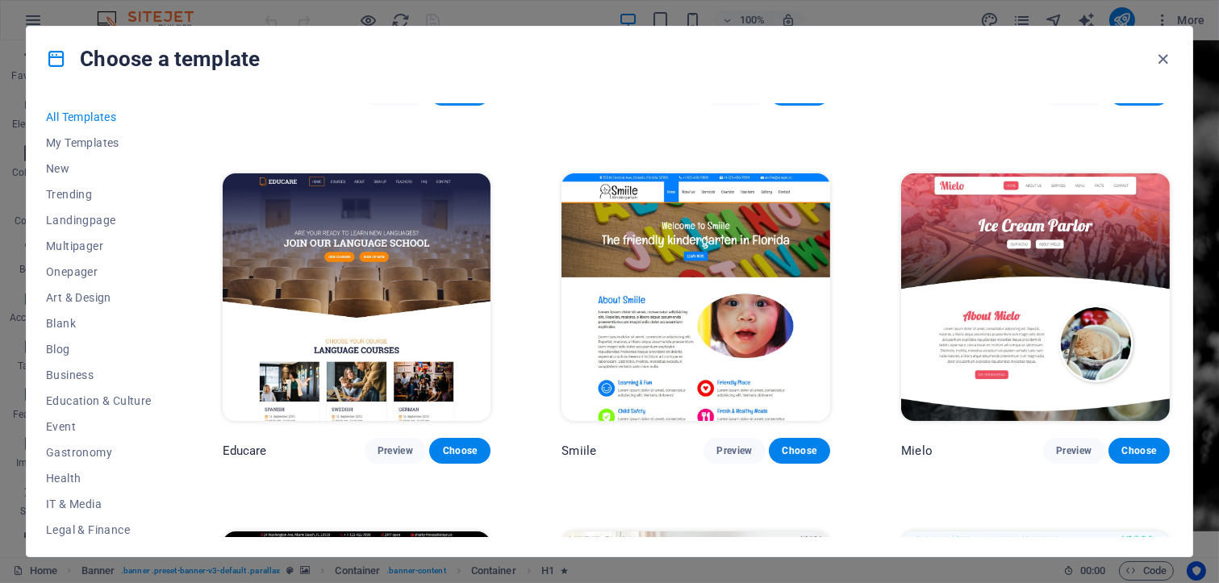
drag, startPoint x: 1173, startPoint y: 348, endPoint x: 1170, endPoint y: 357, distance: 9.2
click at [1170, 357] on div "All Templates My Templates New Trending Landingpage Multipager Onepager Art & D…" at bounding box center [609, 323] width 1165 height 465
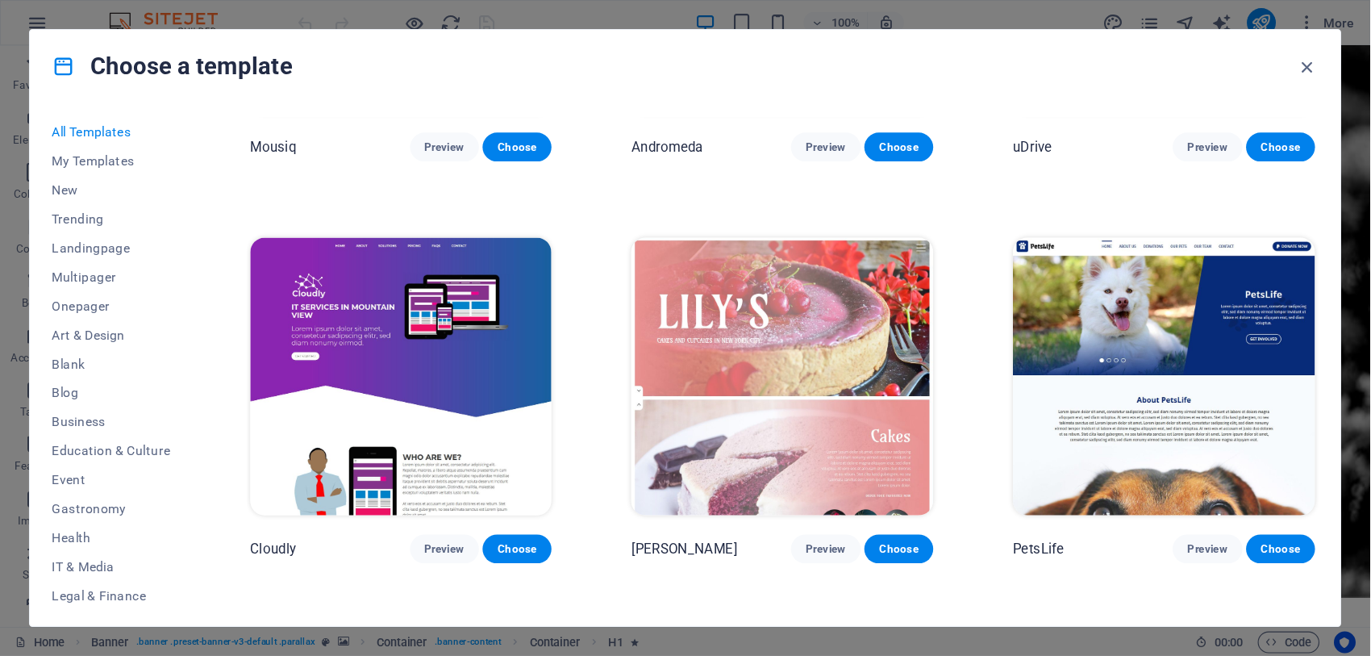
scroll to position [12144, 0]
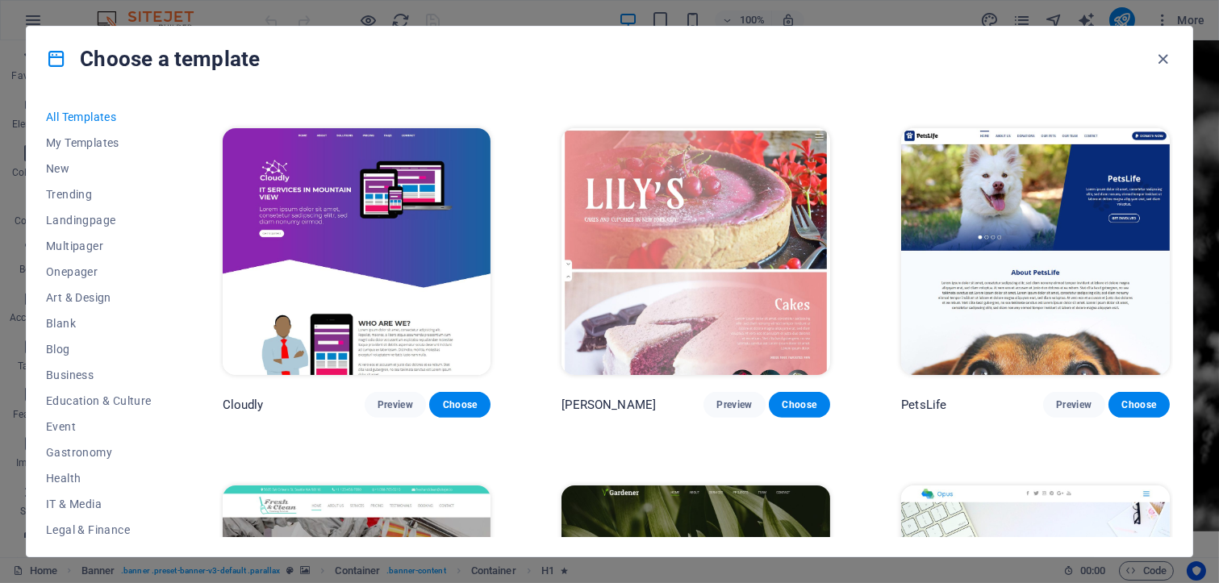
click at [1033, 171] on img at bounding box center [1035, 252] width 269 height 248
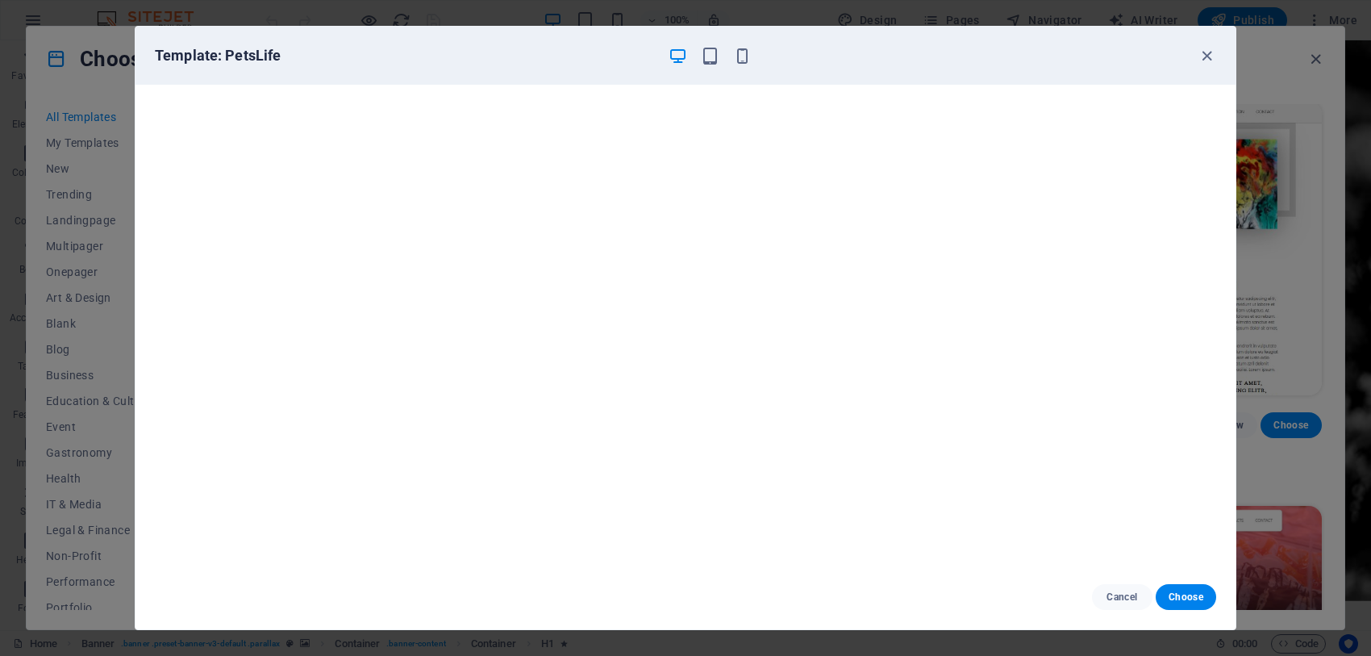
drag, startPoint x: 897, startPoint y: 645, endPoint x: 708, endPoint y: 671, distance: 190.5
click at [708, 582] on html "mpcollege.mathewsphosacollege.co.za Home Favorites Elements Columns Content Box…" at bounding box center [685, 328] width 1371 height 656
click at [1218, 66] on div "Template: PetsLife Cancel Choose" at bounding box center [685, 328] width 1371 height 656
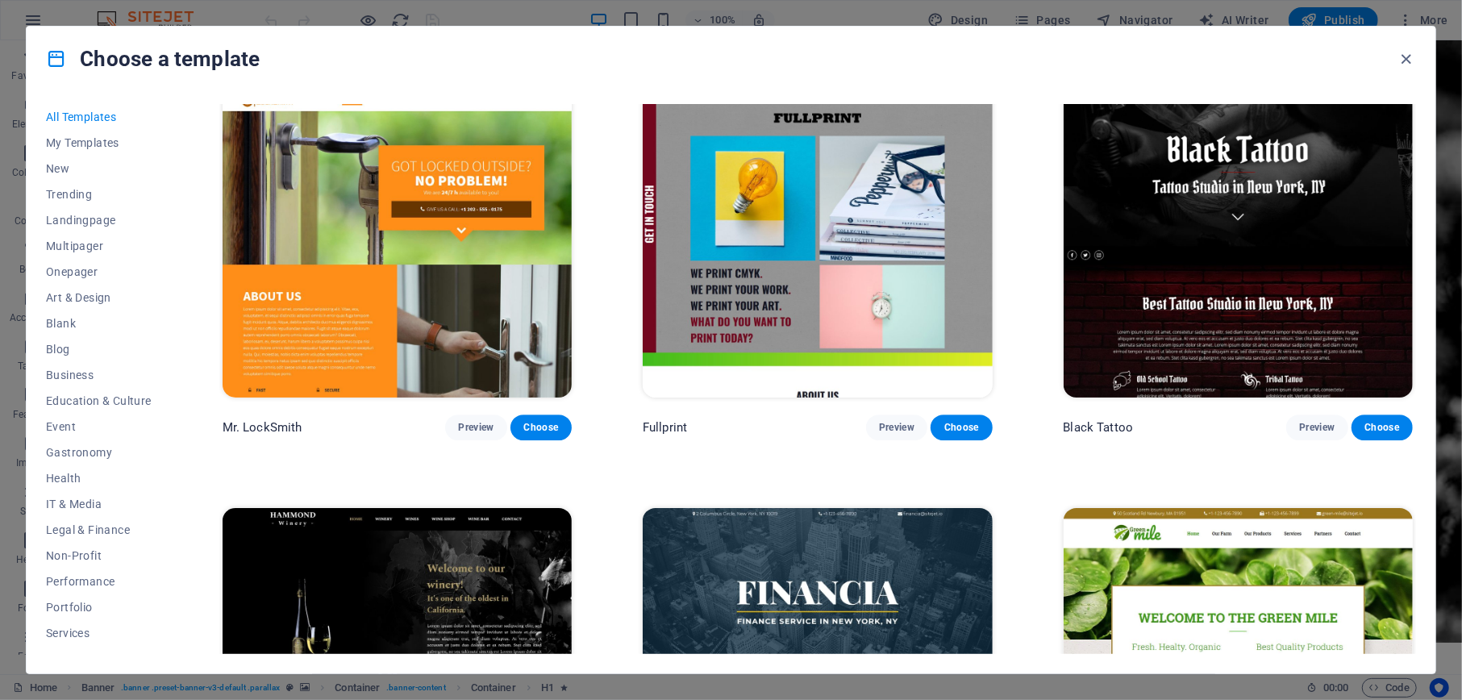
click at [1218, 295] on div "All Templates My Templates New Trending Landingpage Multipager Onepager Art & D…" at bounding box center [731, 382] width 1409 height 582
drag, startPoint x: 1411, startPoint y: 386, endPoint x: 1407, endPoint y: 377, distance: 9.4
click at [1218, 377] on div "SugarDough Preview Choose Career Jobs Preview Choose Nova Consulting Preview Ch…" at bounding box center [817, 40] width 1197 height 24160
drag, startPoint x: 1416, startPoint y: 388, endPoint x: 1395, endPoint y: 384, distance: 21.4
click at [1218, 384] on div "All Templates My Templates New Trending Landingpage Multipager Onepager Art & D…" at bounding box center [731, 382] width 1409 height 582
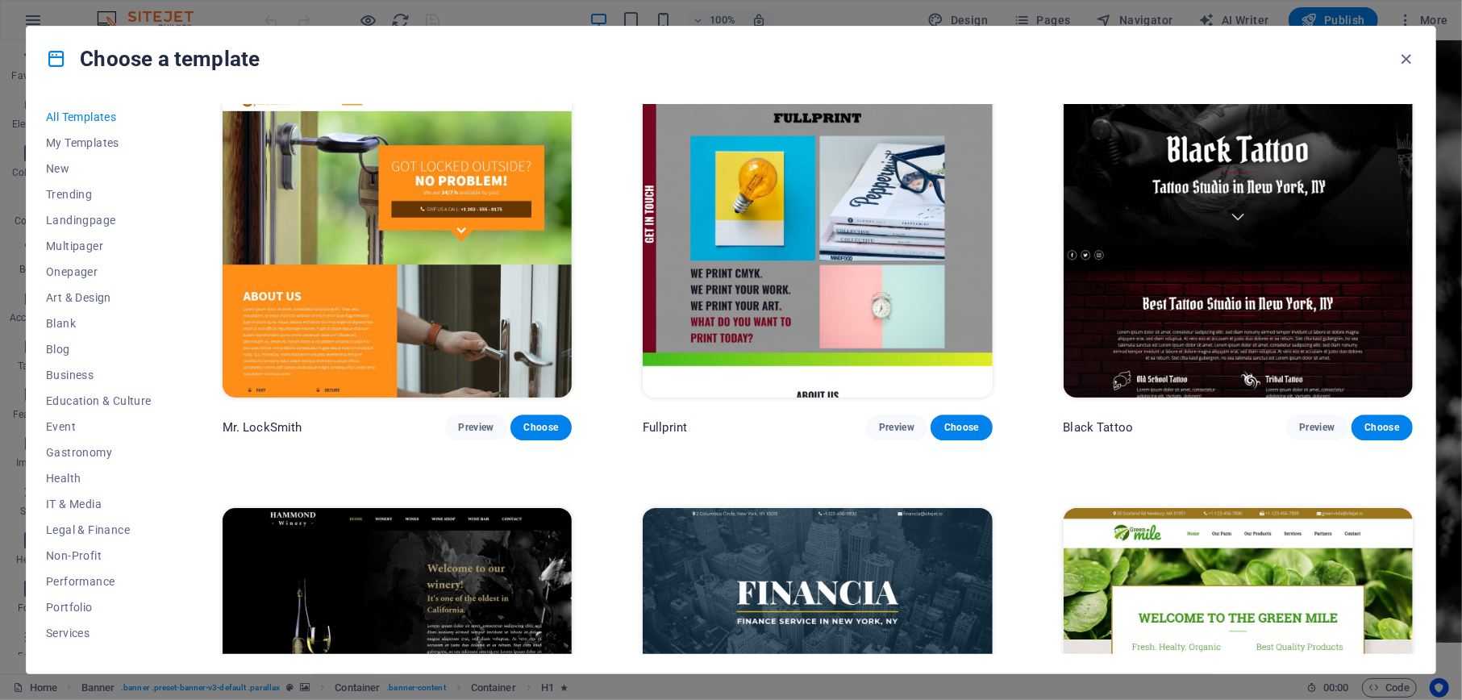
drag, startPoint x: 1416, startPoint y: 387, endPoint x: 1423, endPoint y: 430, distance: 43.2
click at [1218, 430] on div "All Templates My Templates New Trending Landingpage Multipager Onepager Art & D…" at bounding box center [731, 382] width 1409 height 582
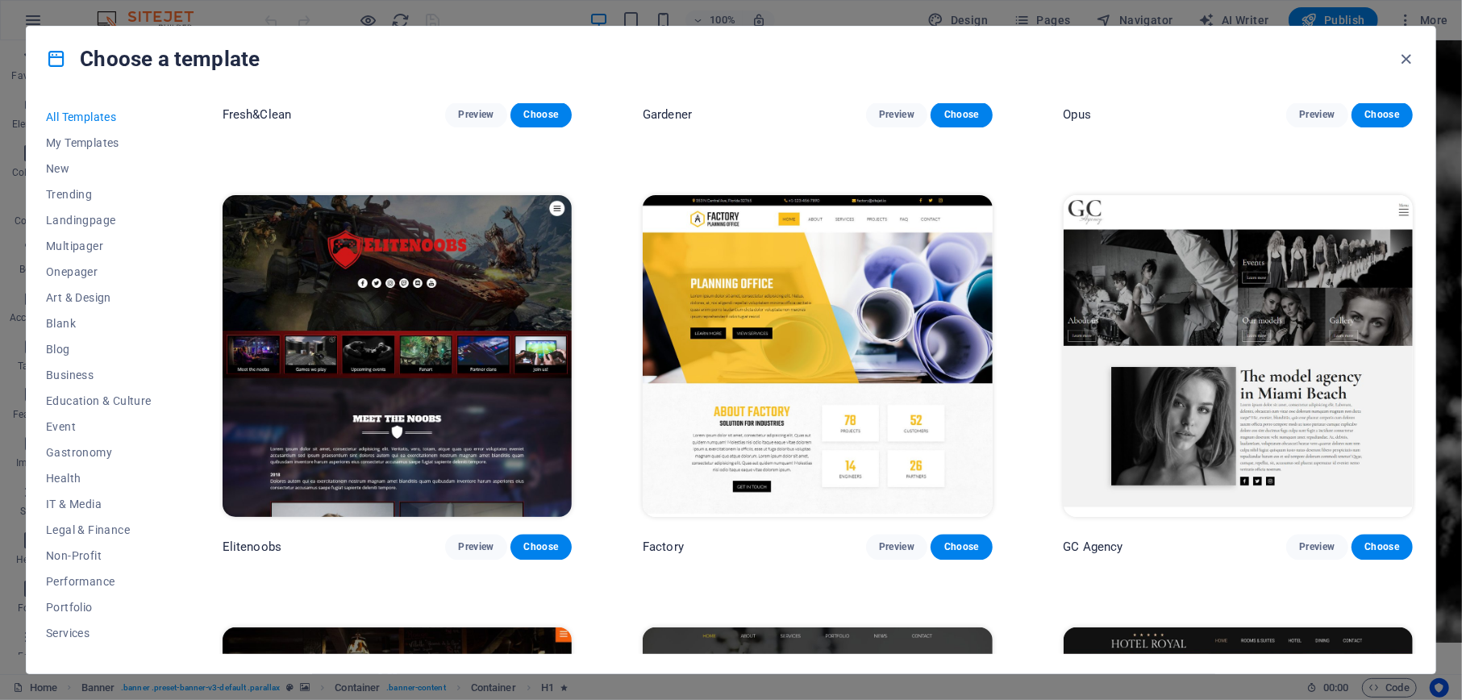
scroll to position [15533, 0]
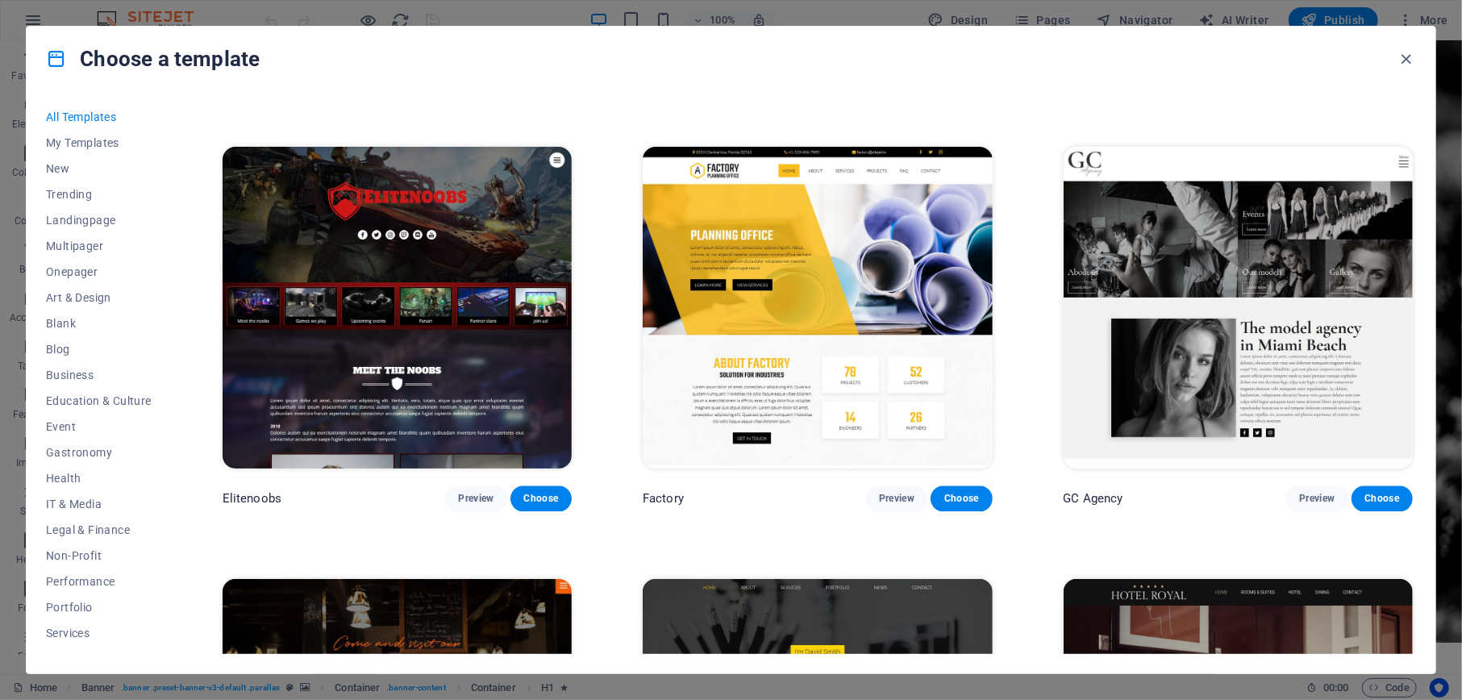
click at [815, 221] on img at bounding box center [817, 308] width 349 height 322
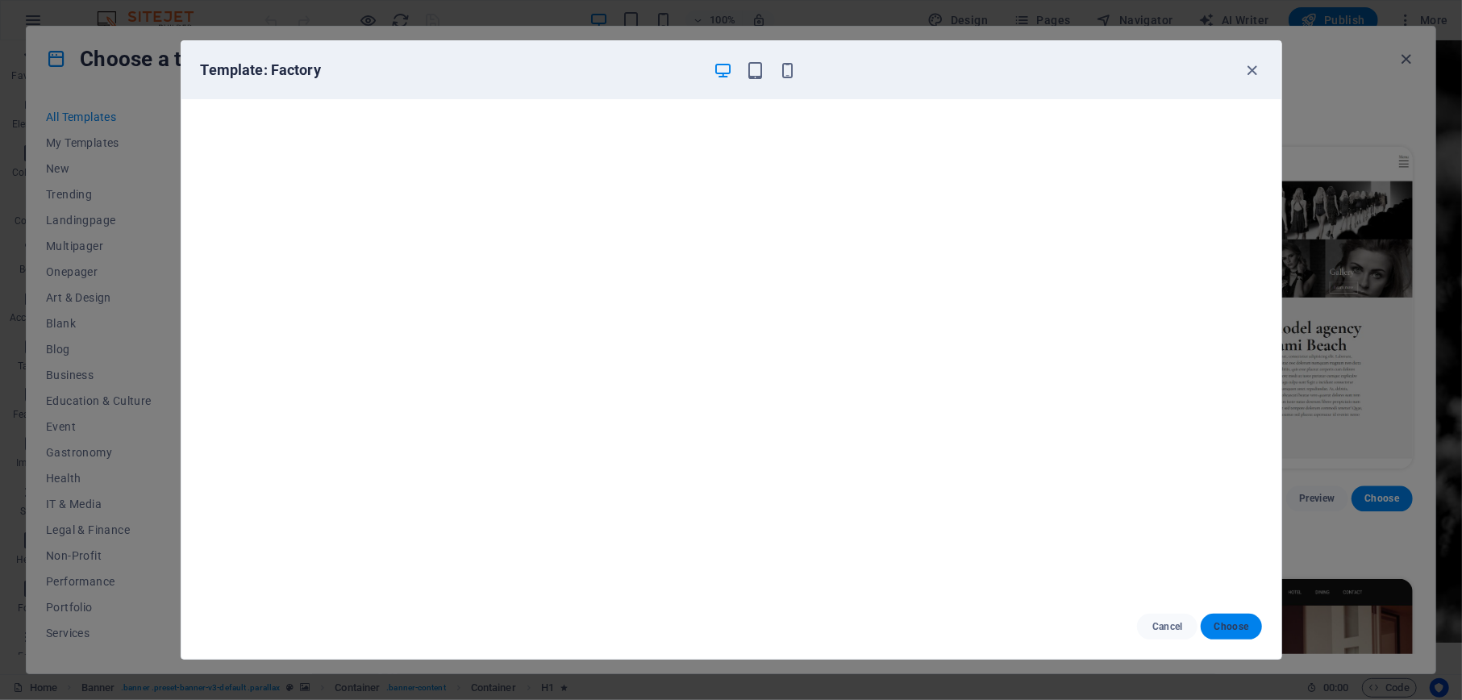
click at [1218, 582] on span "Choose" at bounding box center [1231, 626] width 35 height 13
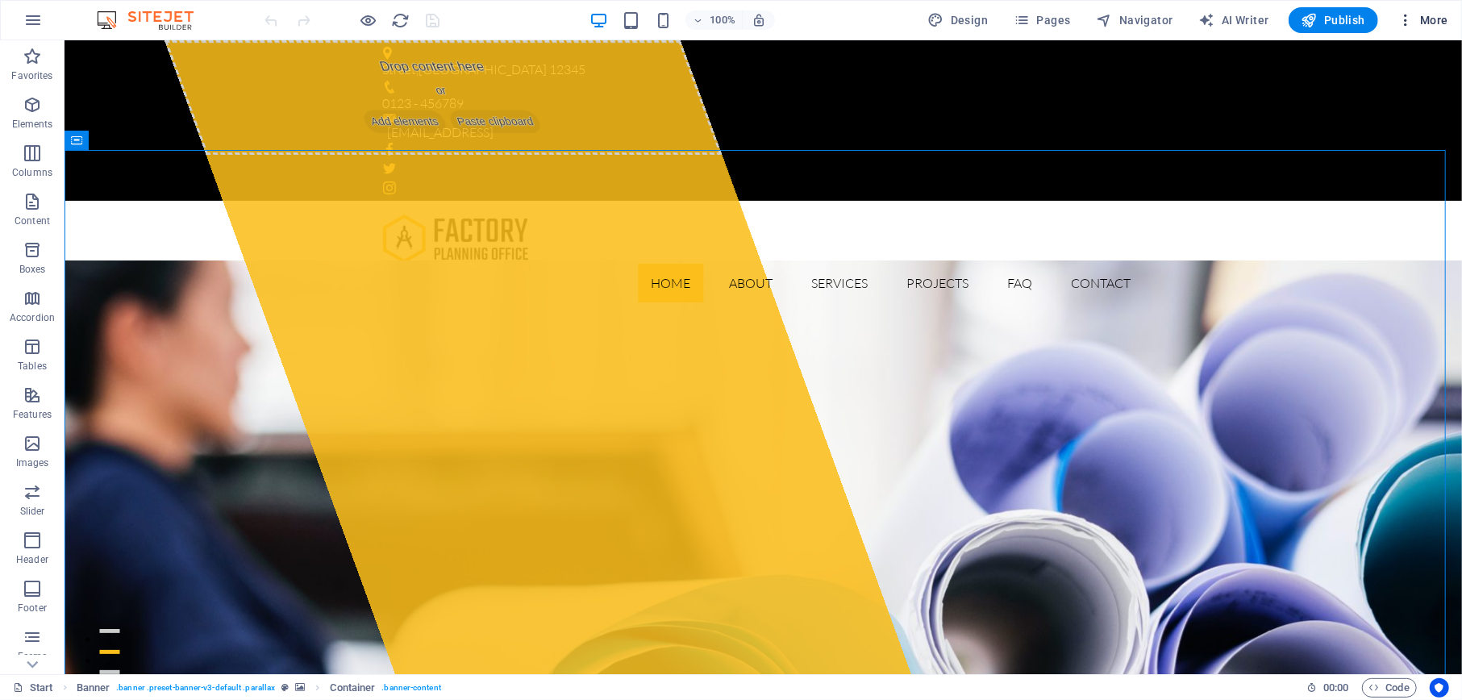
click at [1429, 15] on span "More" at bounding box center [1423, 20] width 51 height 16
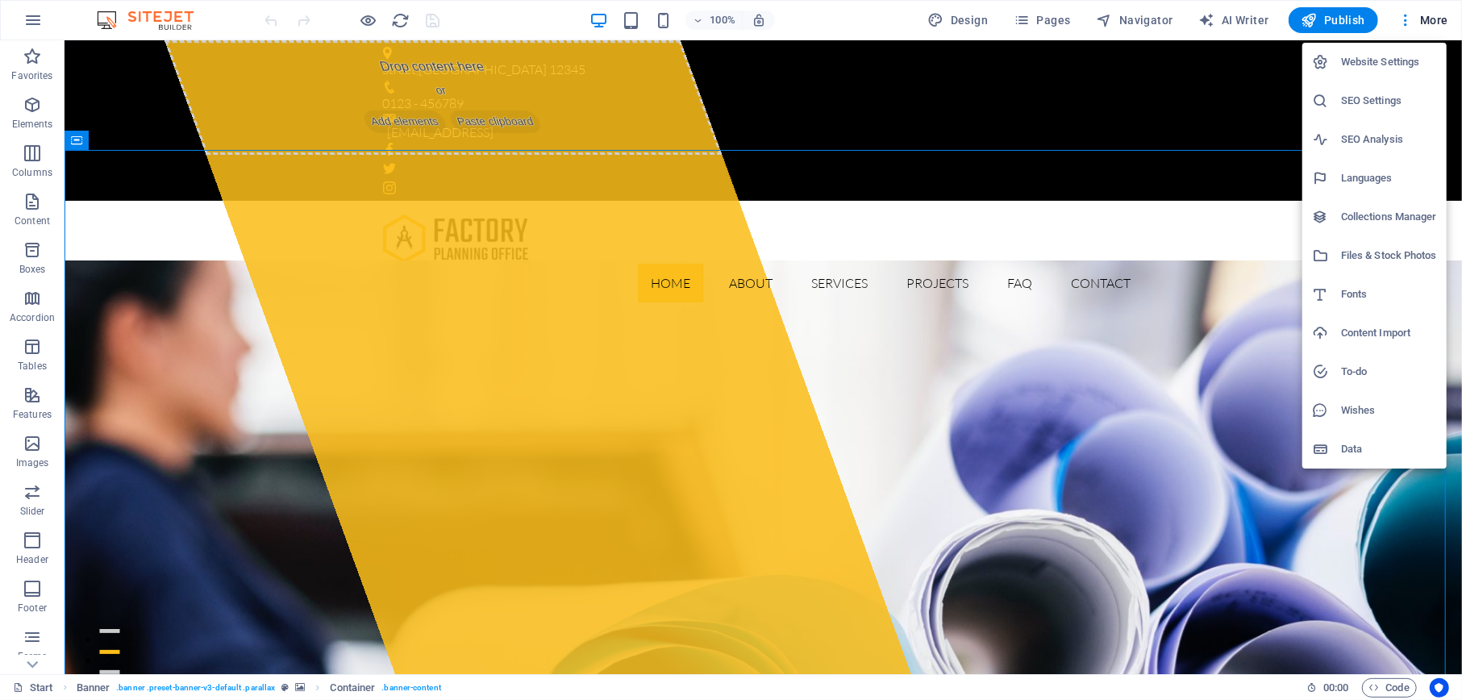
click at [1353, 453] on h6 "Data" at bounding box center [1389, 449] width 96 height 19
